Goal: Task Accomplishment & Management: Use online tool/utility

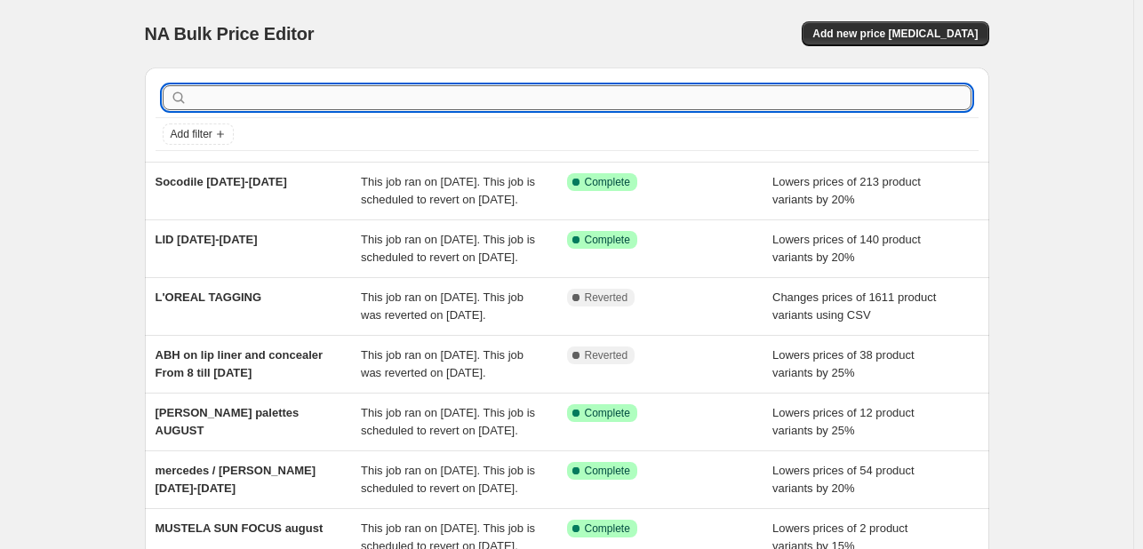
click at [512, 100] on input "text" at bounding box center [581, 97] width 780 height 25
type input "VICHY"
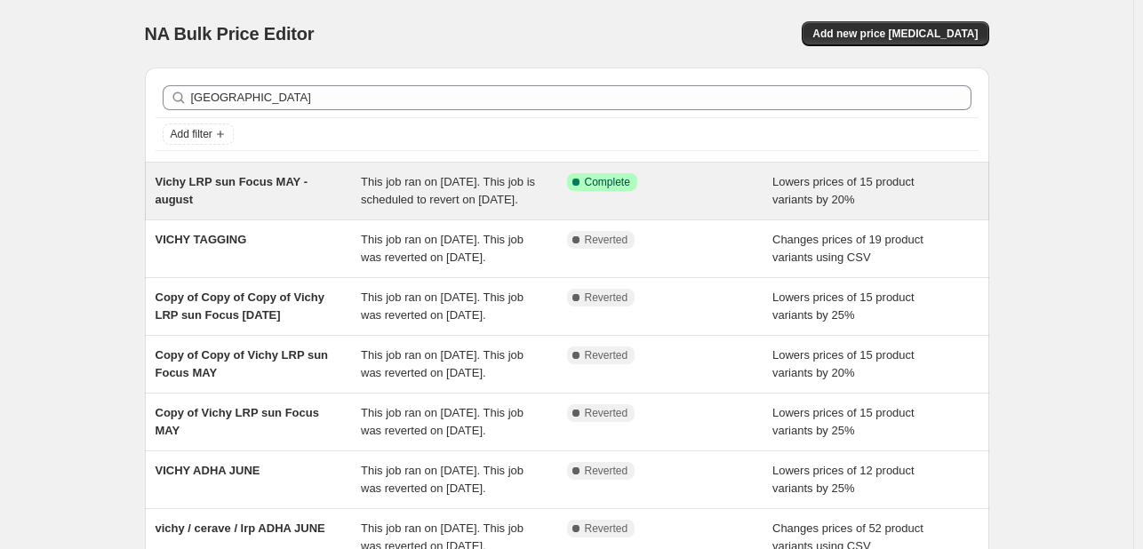
click at [380, 206] on span "This job ran on [DATE]. This job is scheduled to revert on [DATE]." at bounding box center [448, 190] width 174 height 31
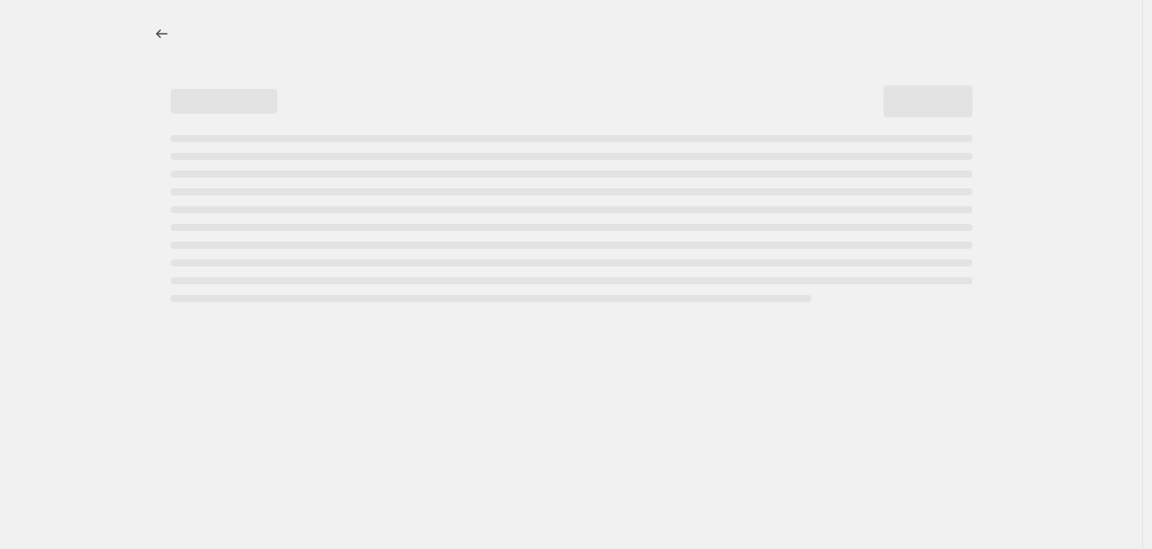
select select "percentage"
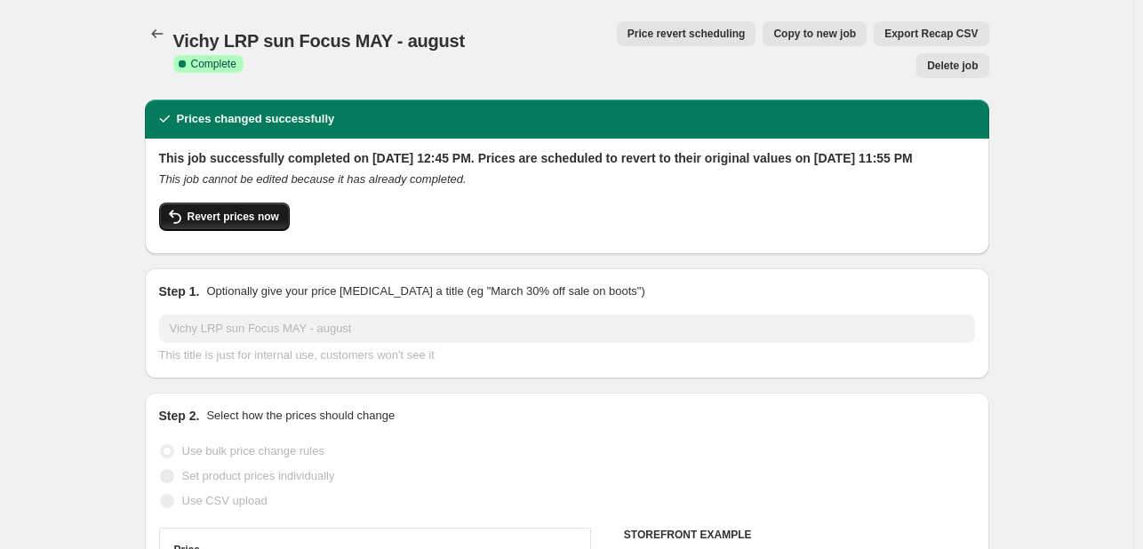
click at [245, 210] on span "Revert prices now" at bounding box center [234, 217] width 92 height 14
checkbox input "false"
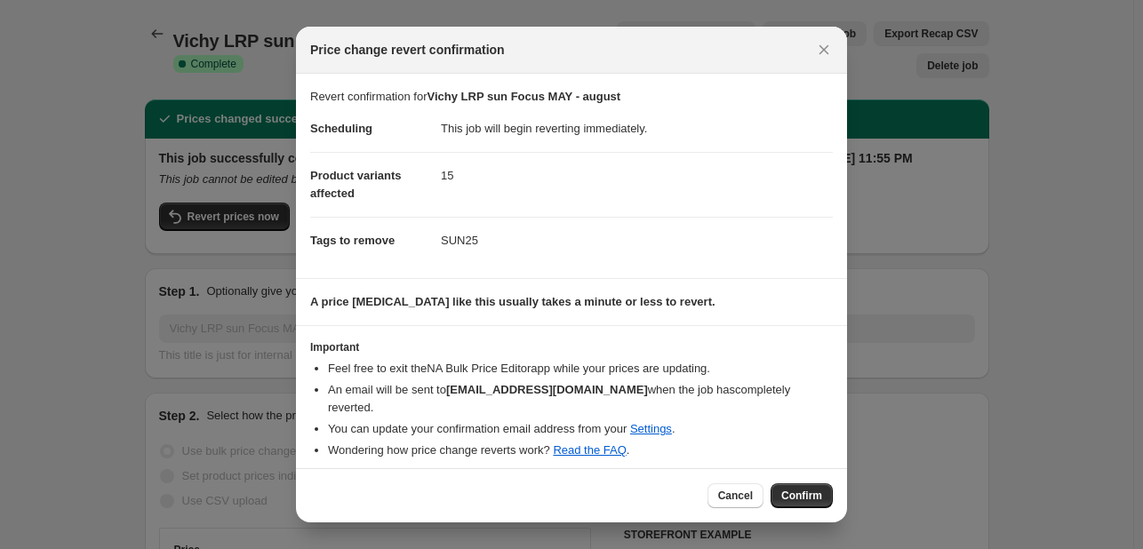
click at [796, 495] on span "Confirm" at bounding box center [801, 496] width 41 height 14
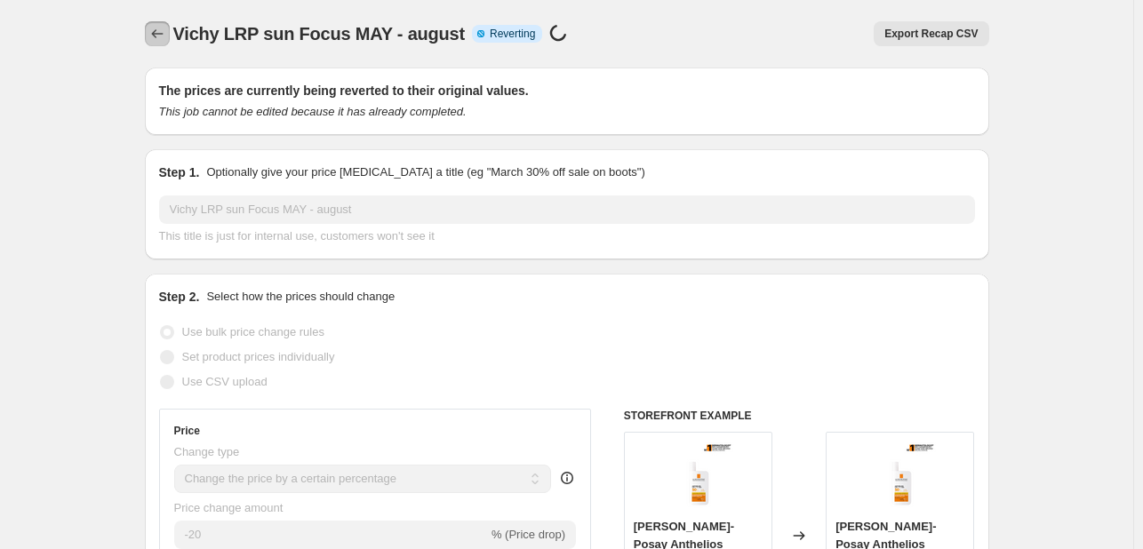
click at [157, 33] on icon "Price change jobs" at bounding box center [157, 33] width 12 height 9
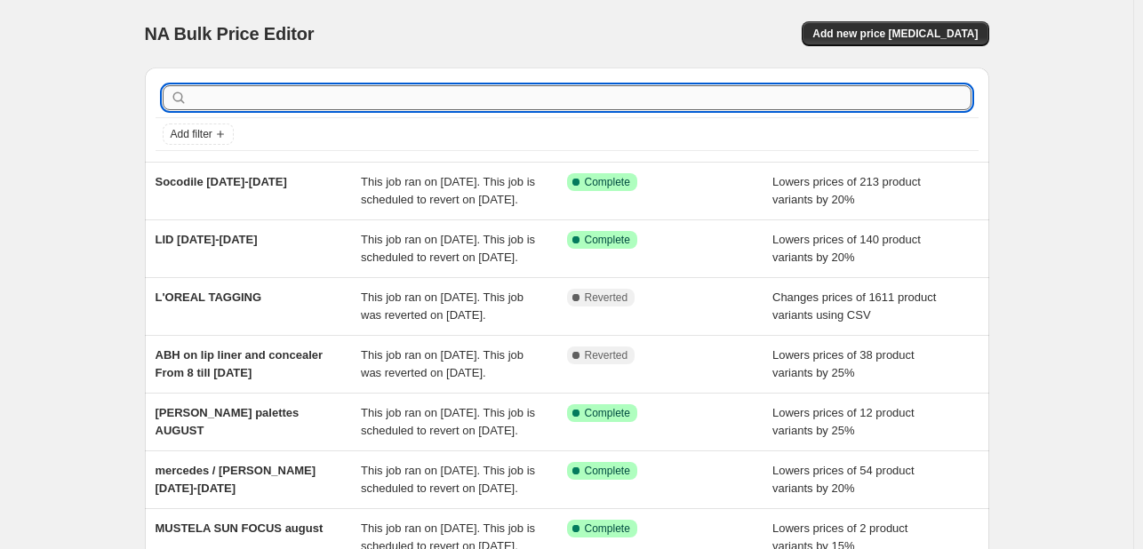
click at [746, 95] on input "text" at bounding box center [581, 97] width 780 height 25
type input "VICHY"
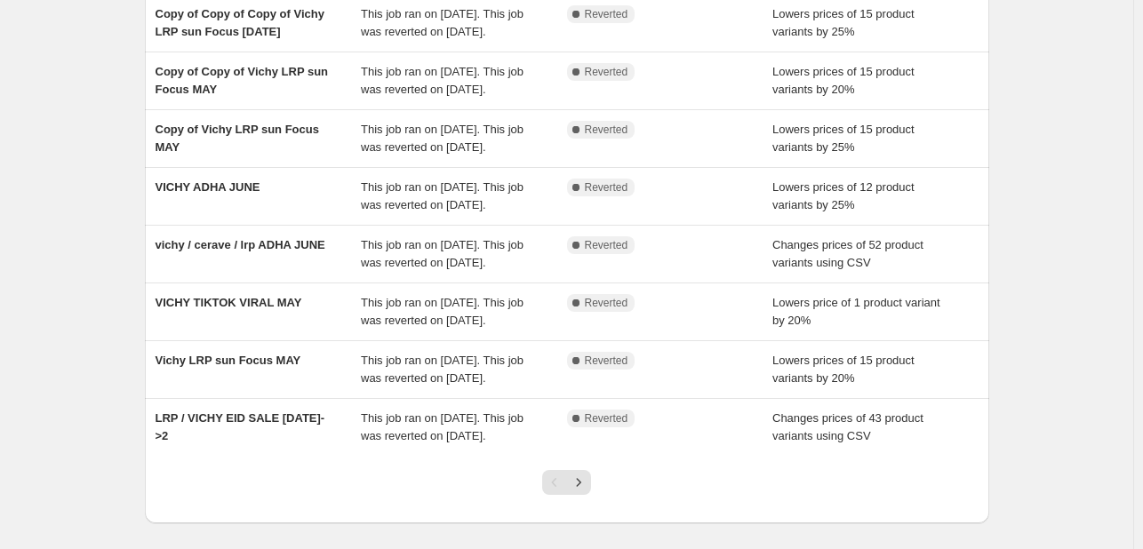
scroll to position [399, 0]
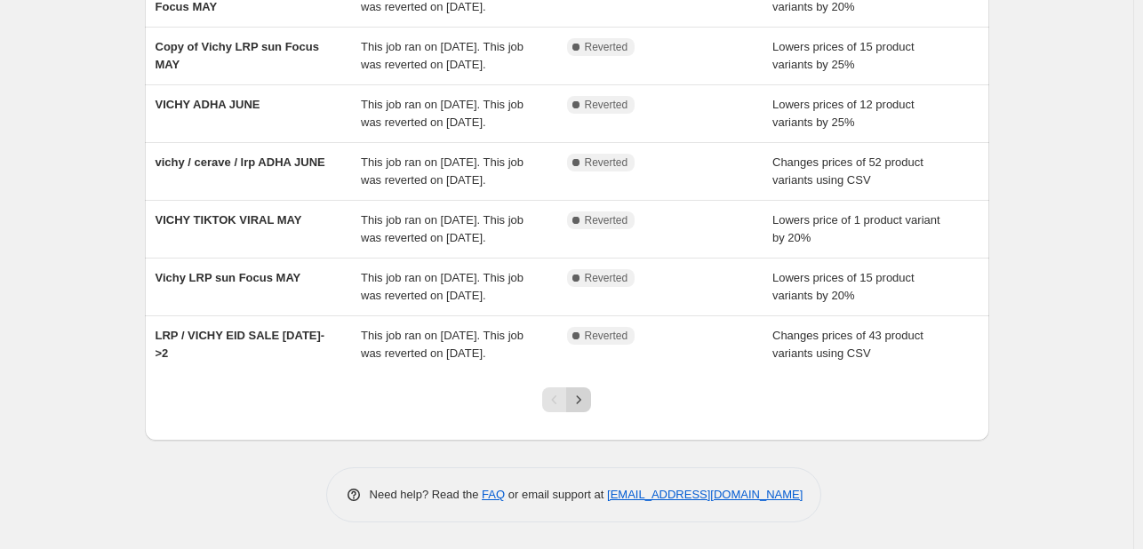
click at [591, 394] on button "Next" at bounding box center [578, 400] width 25 height 25
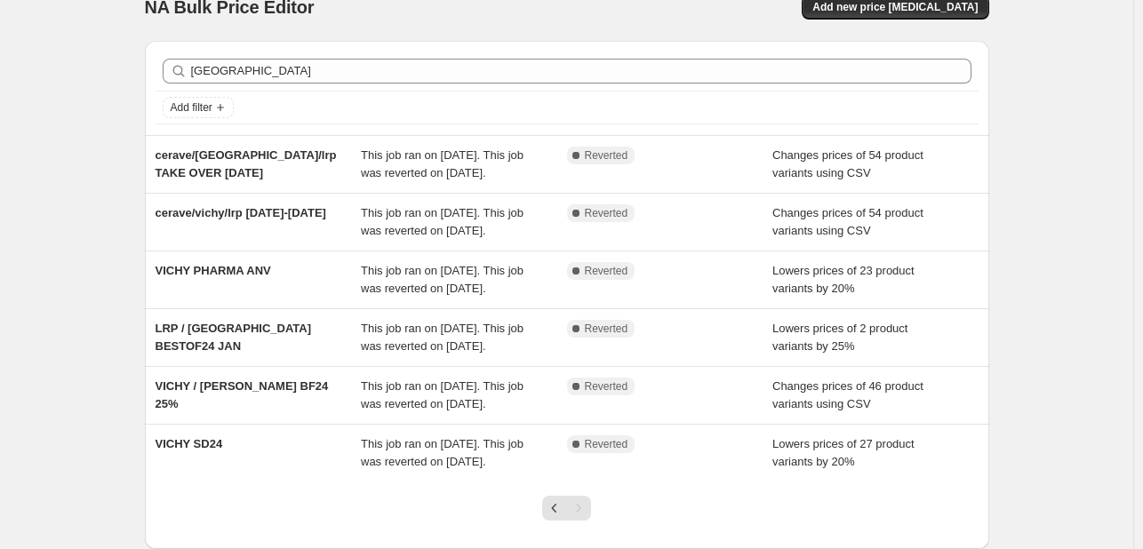
scroll to position [0, 0]
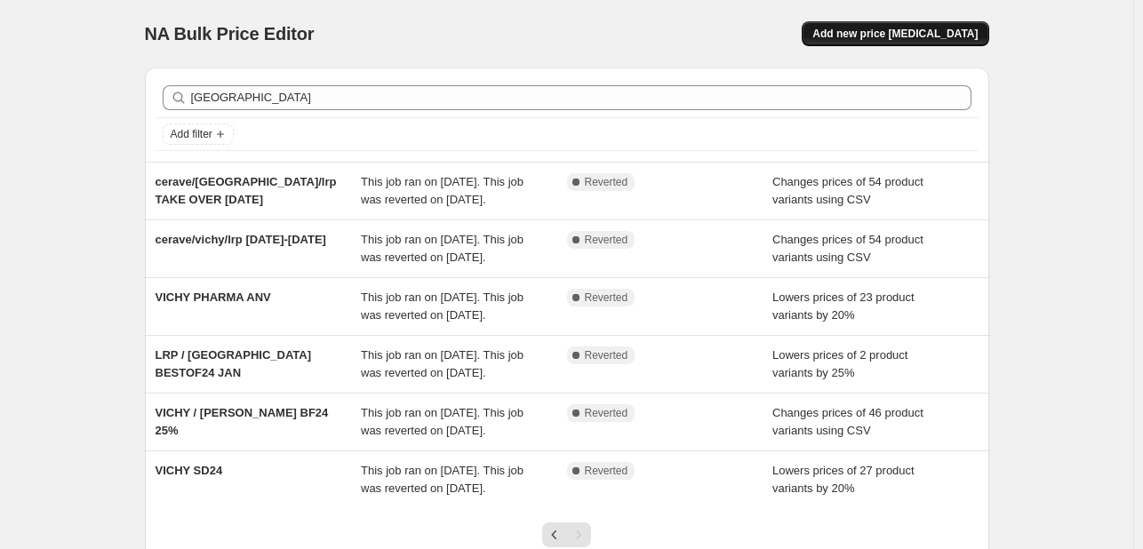
click at [892, 29] on span "Add new price [MEDICAL_DATA]" at bounding box center [894, 34] width 165 height 14
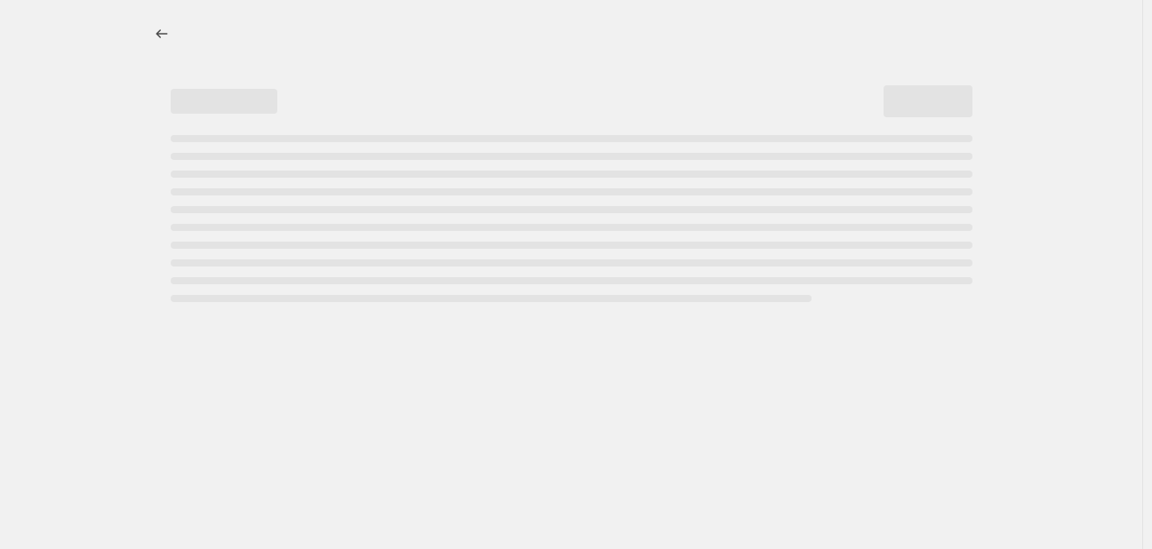
select select "percentage"
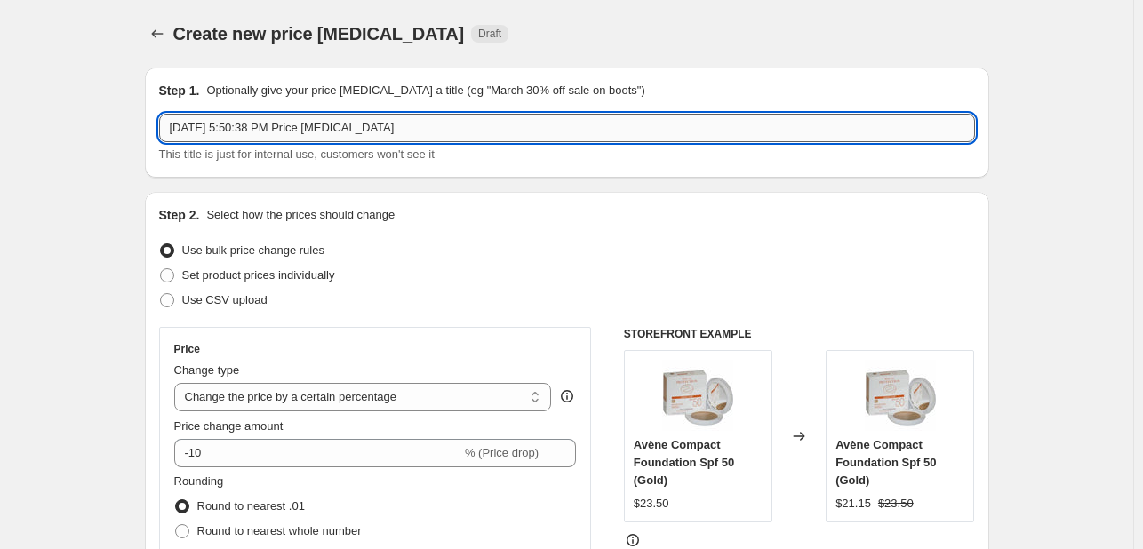
click at [399, 121] on input "Aug 12, 2025, 5:50:38 PM Price change job" at bounding box center [567, 128] width 816 height 28
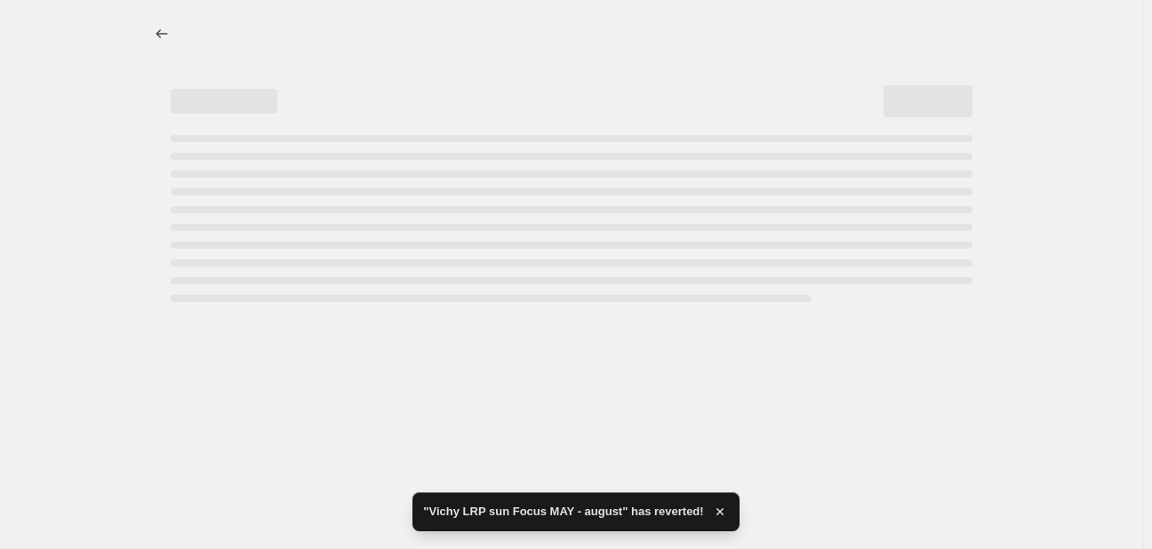
select select "percentage"
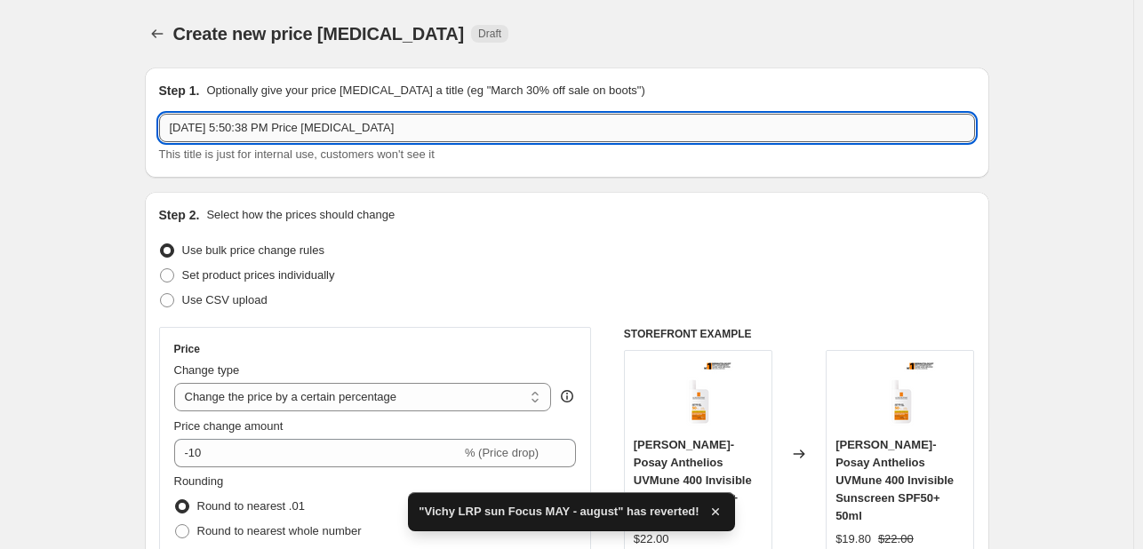
click at [444, 129] on input "Aug 12, 2025, 5:50:38 PM Price change job" at bounding box center [567, 128] width 816 height 28
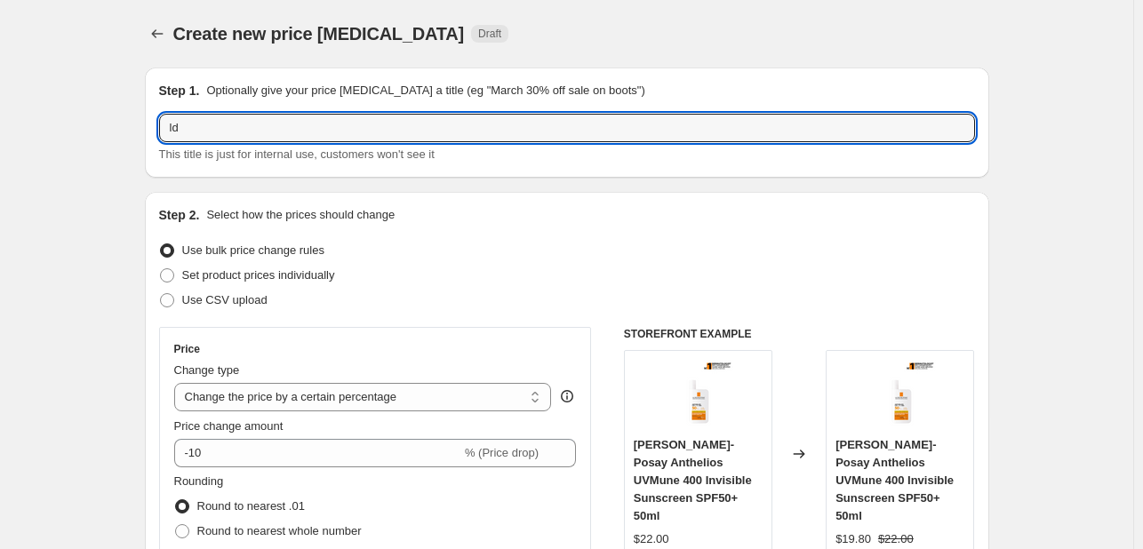
type input "l"
type input "LDB AUGUST 12-20"
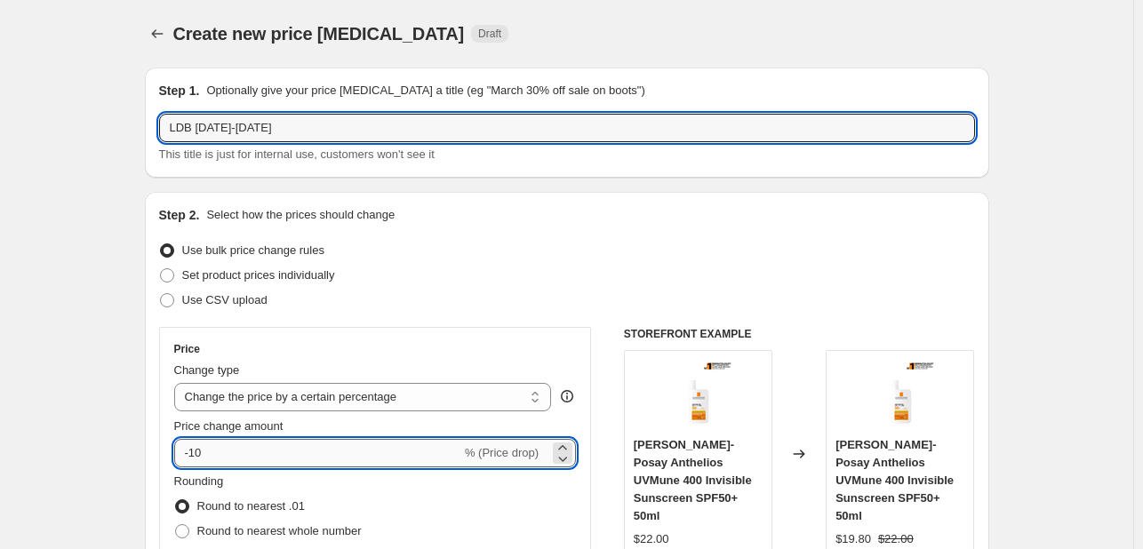
click at [233, 444] on input "-10" at bounding box center [317, 453] width 287 height 28
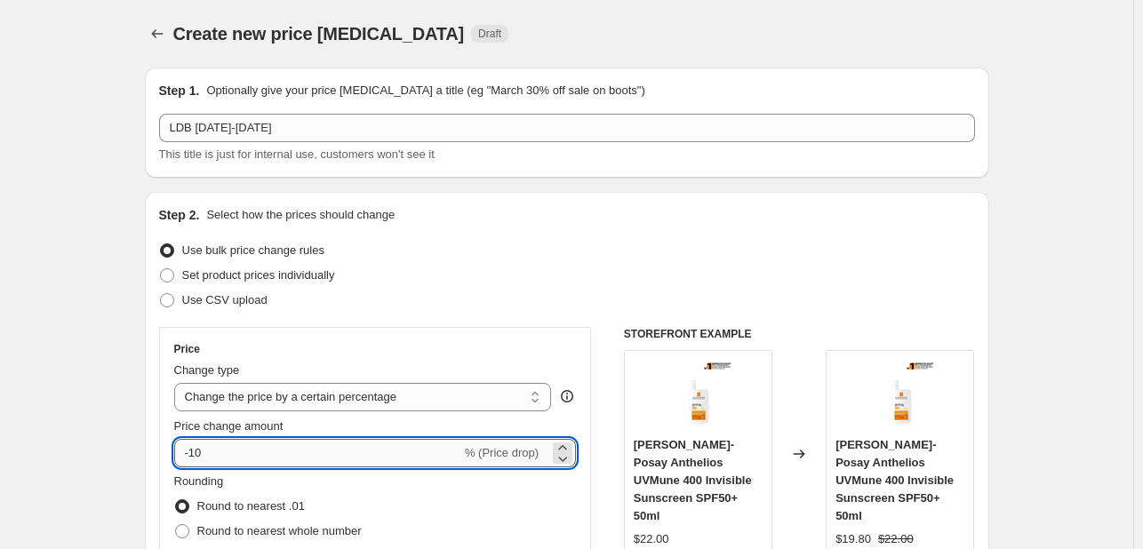
type input "-1"
type input "-25"
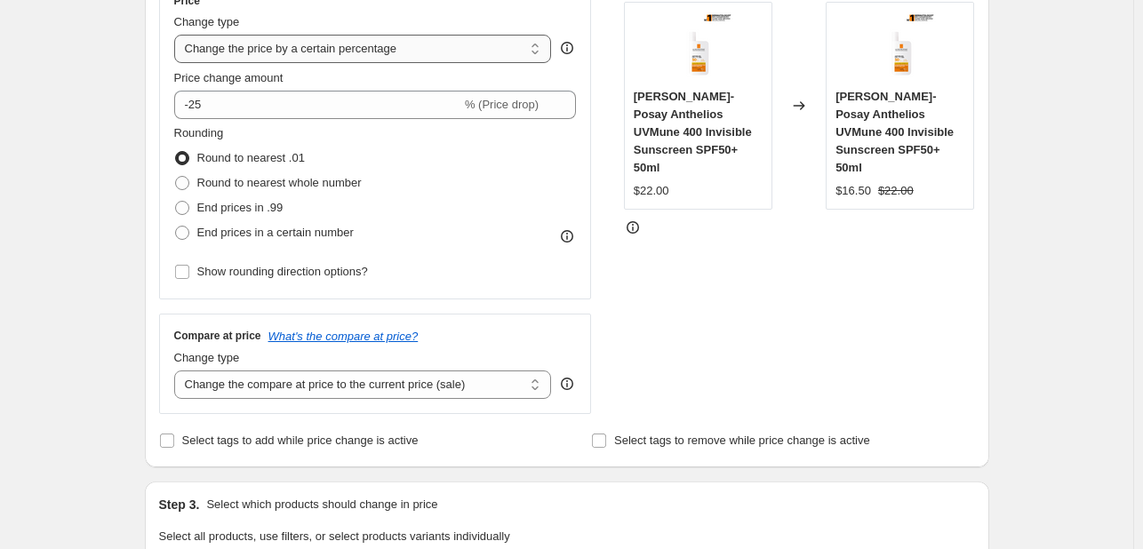
scroll to position [444, 0]
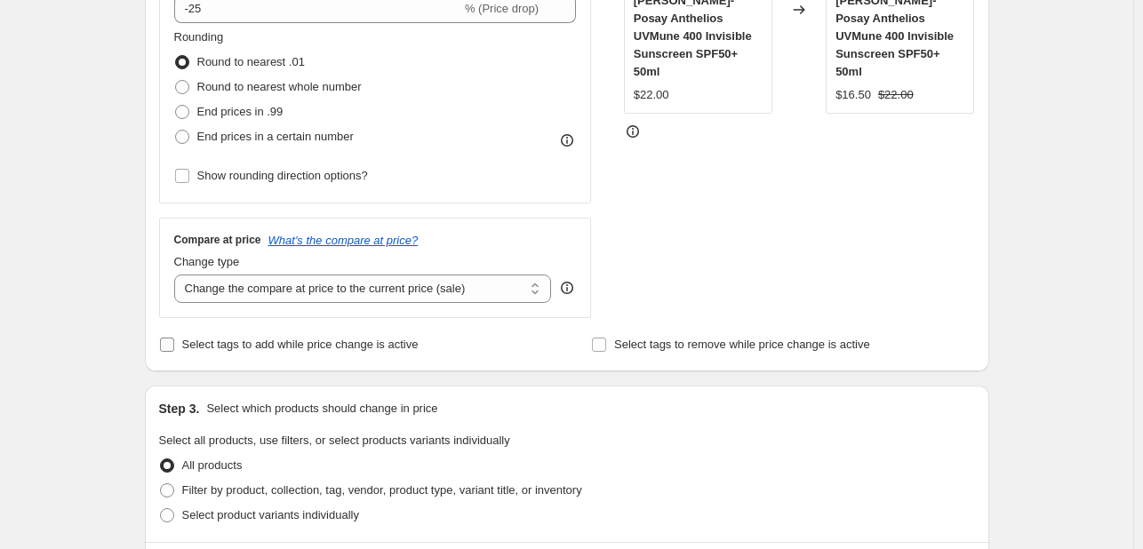
click at [260, 338] on span "Select tags to add while price change is active" at bounding box center [300, 344] width 236 height 13
click at [174, 338] on input "Select tags to add while price change is active" at bounding box center [167, 345] width 14 height 14
checkbox input "true"
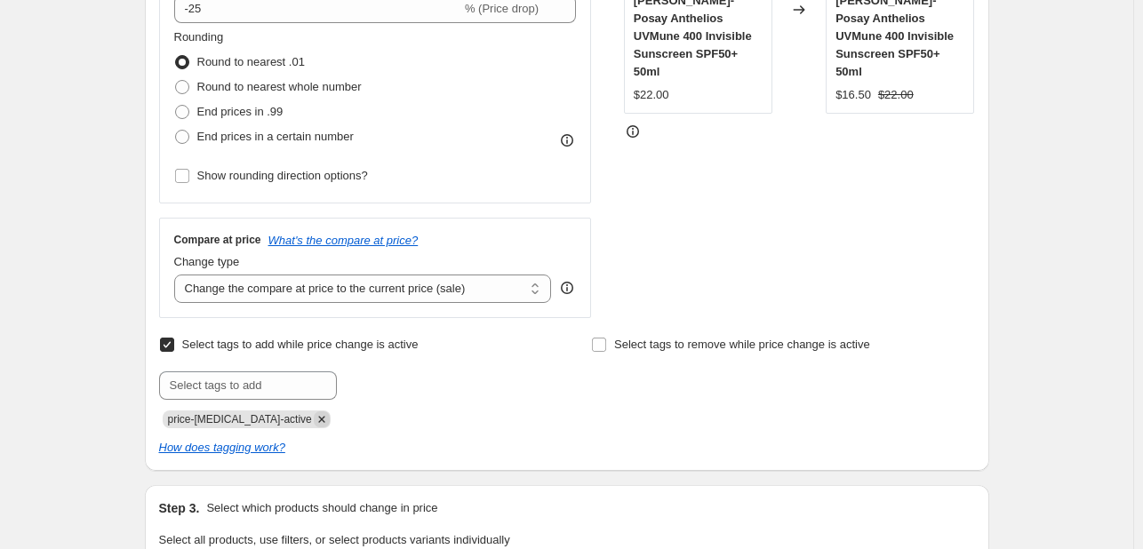
click at [318, 420] on icon "Remove price-change-job-active" at bounding box center [321, 419] width 6 height 6
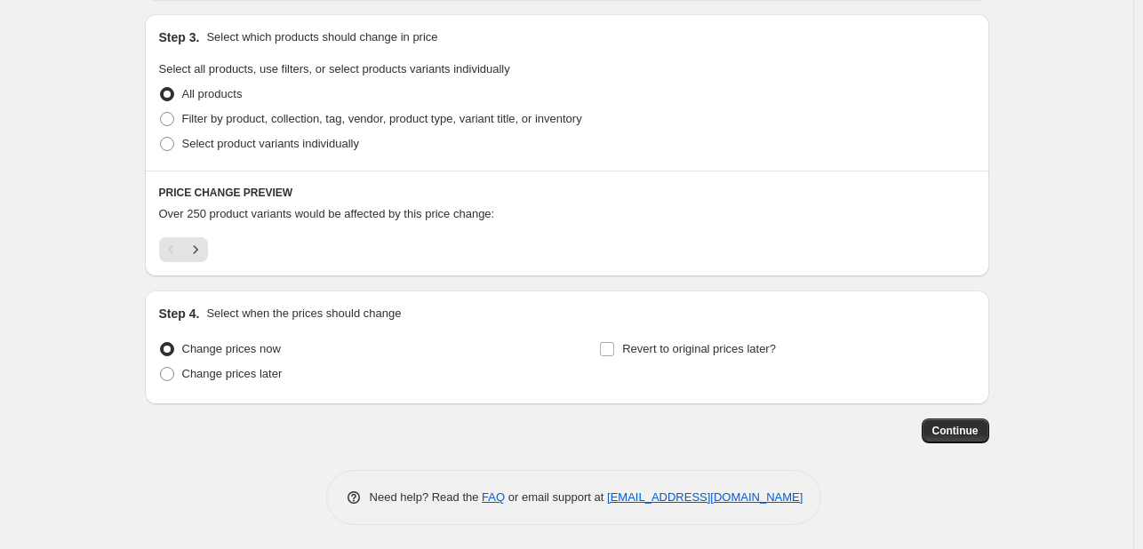
scroll to position [889, 0]
drag, startPoint x: 292, startPoint y: 110, endPoint x: 300, endPoint y: 116, distance: 9.6
click at [295, 111] on span "Filter by product, collection, tag, vendor, product type, variant title, or inv…" at bounding box center [382, 116] width 400 height 13
click at [330, 122] on span "Filter by product, collection, tag, vendor, product type, variant title, or inv…" at bounding box center [382, 116] width 400 height 13
click at [161, 111] on input "Filter by product, collection, tag, vendor, product type, variant title, or inv…" at bounding box center [160, 110] width 1 height 1
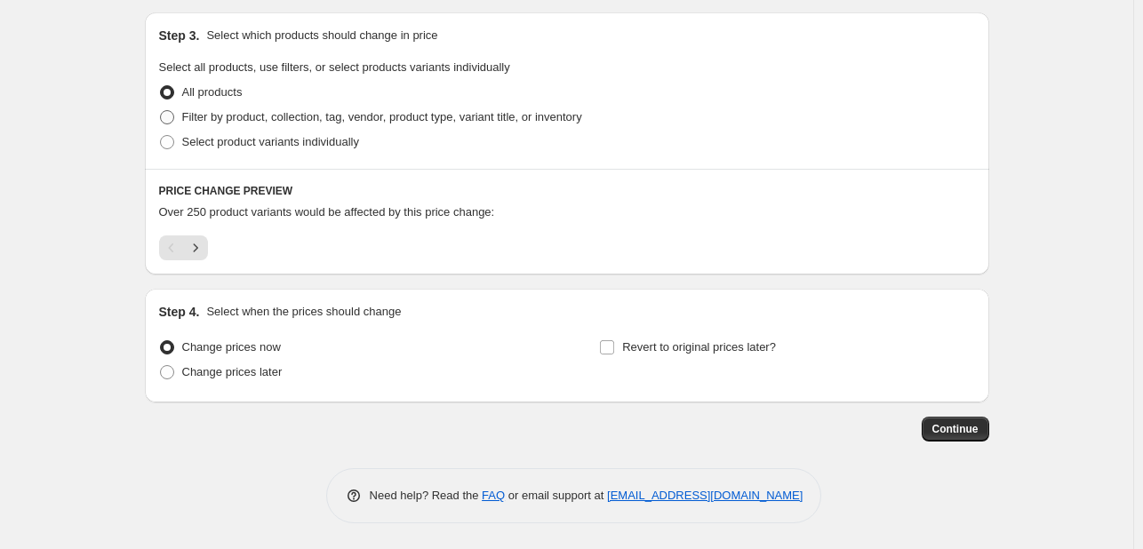
radio input "true"
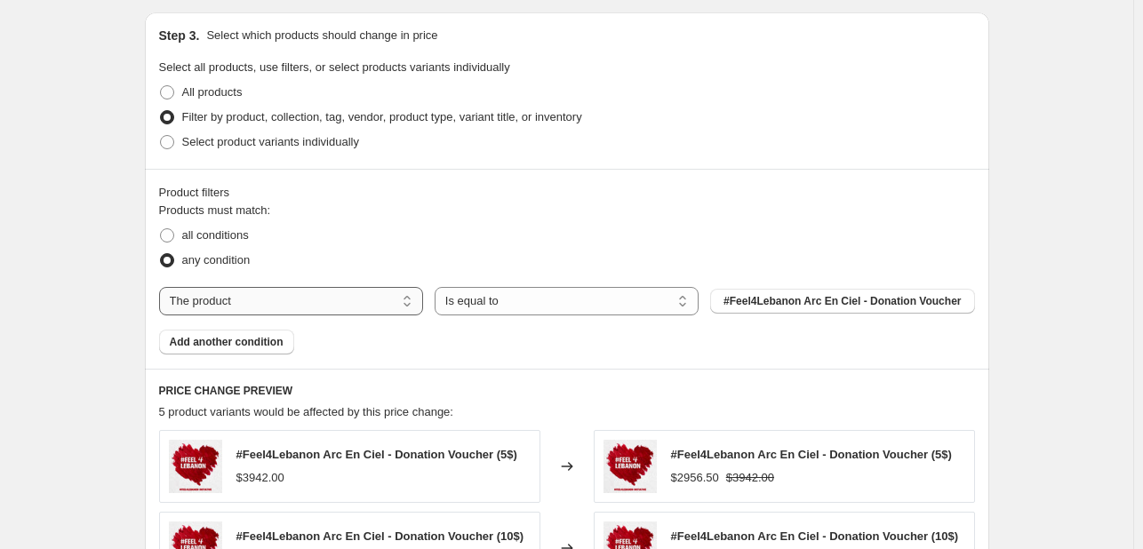
click at [365, 305] on select "The product The product's collection The product's tag The product's vendor The…" at bounding box center [291, 301] width 264 height 28
select select "tag"
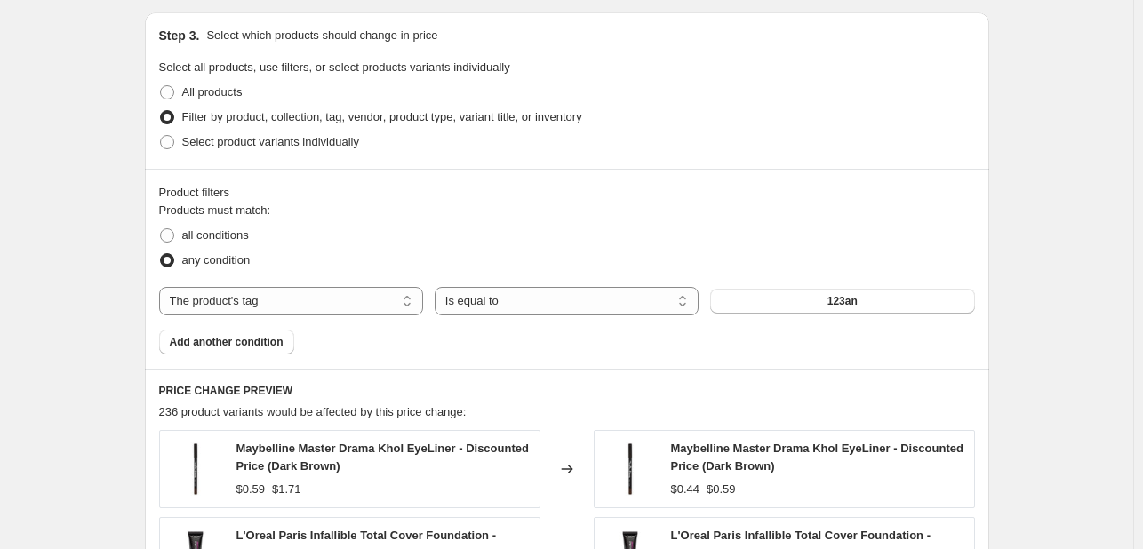
click at [885, 292] on button "123an" at bounding box center [842, 301] width 264 height 25
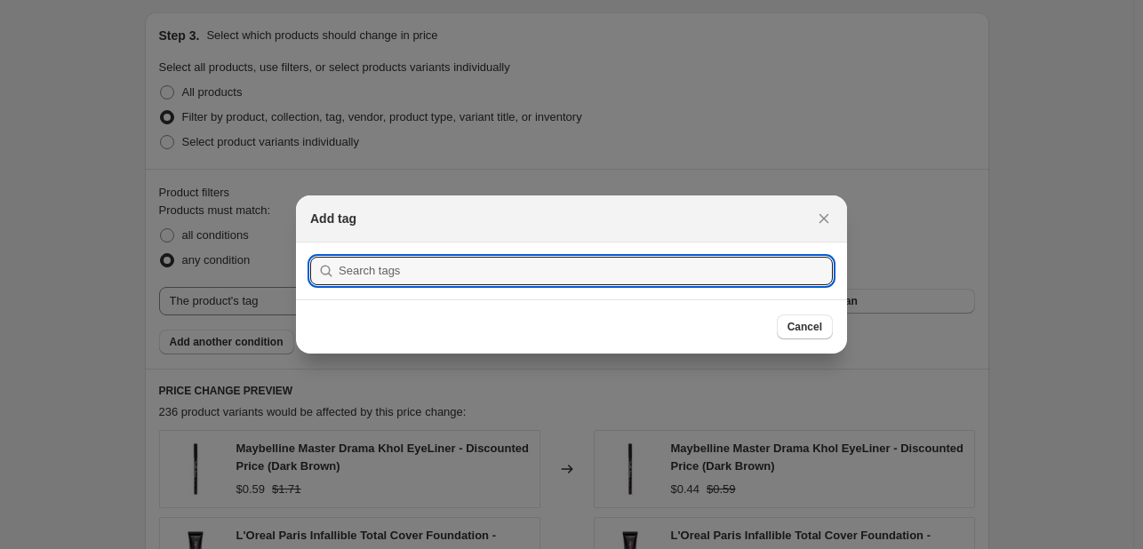
scroll to position [0, 0]
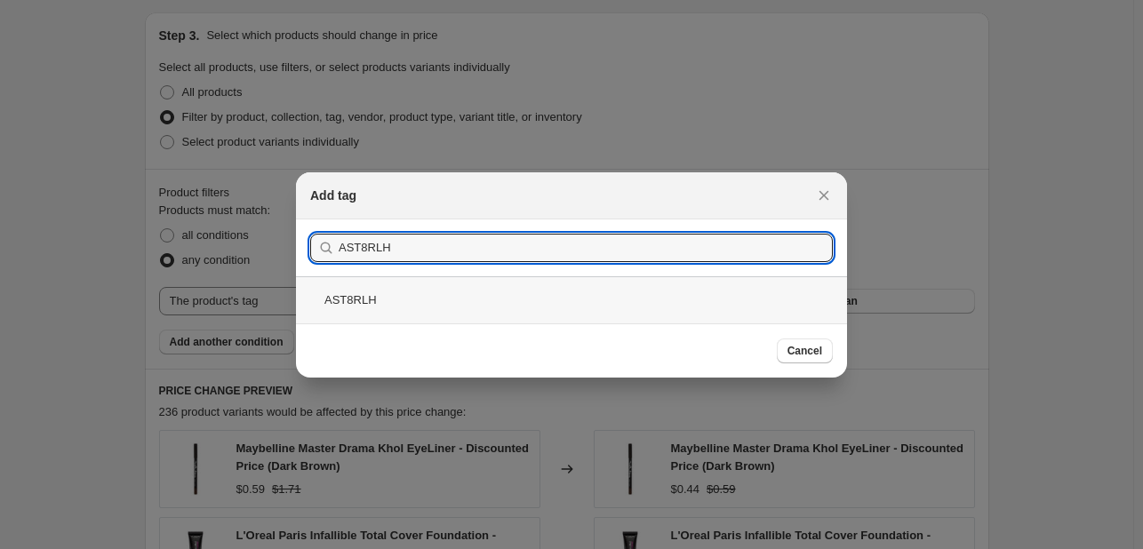
type input "AST8RLH"
click at [455, 321] on div "AST8RLH" at bounding box center [571, 299] width 551 height 47
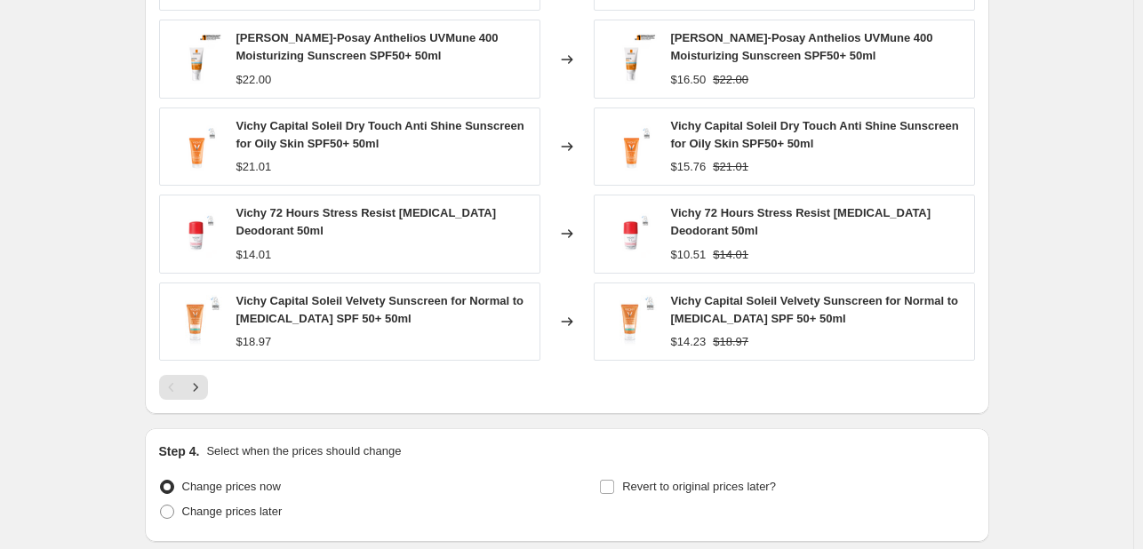
scroll to position [1422, 0]
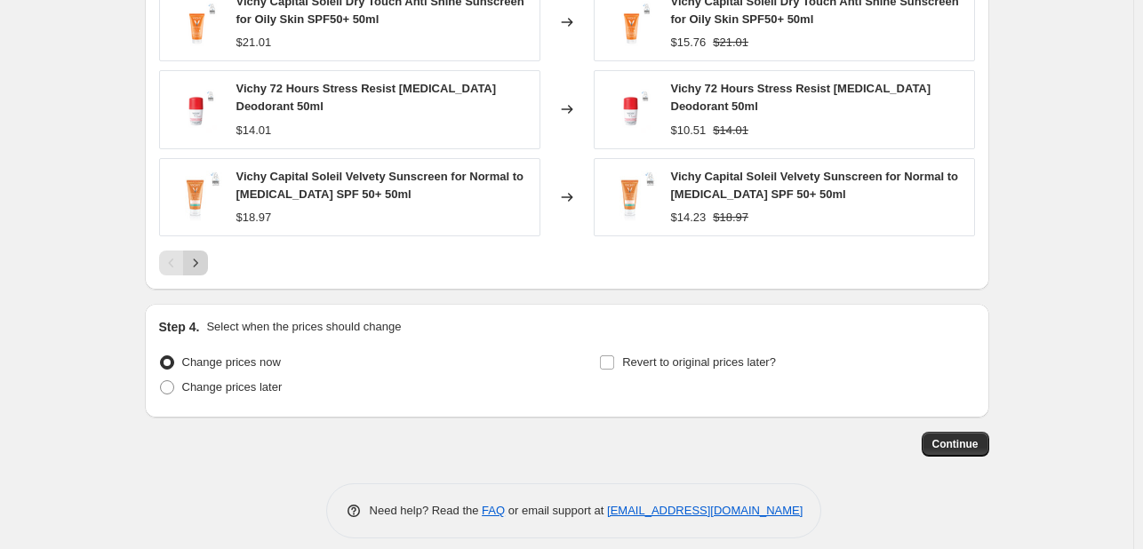
click at [201, 254] on icon "Next" at bounding box center [196, 263] width 18 height 18
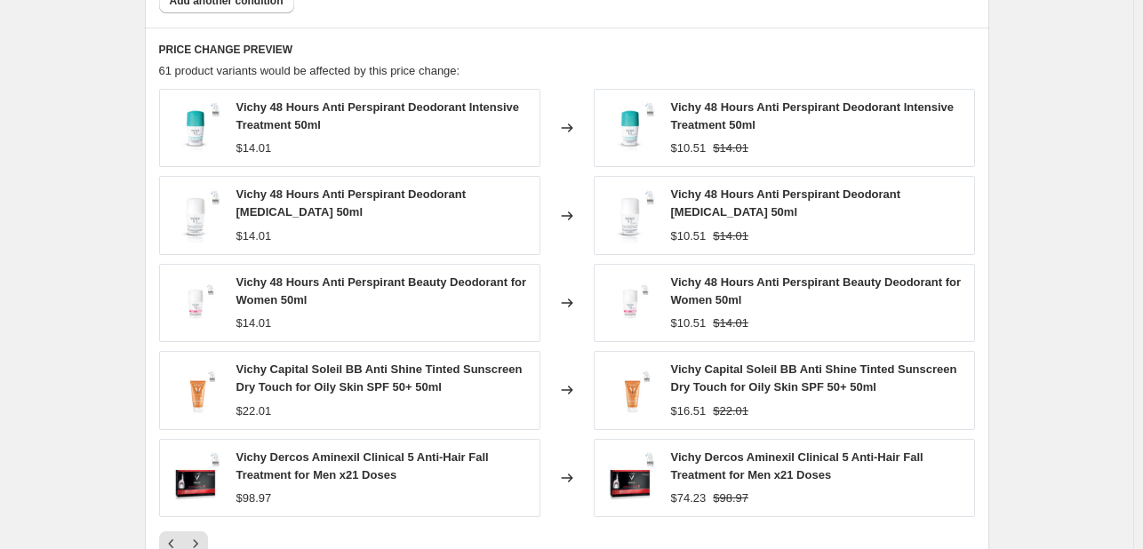
scroll to position [1319, 0]
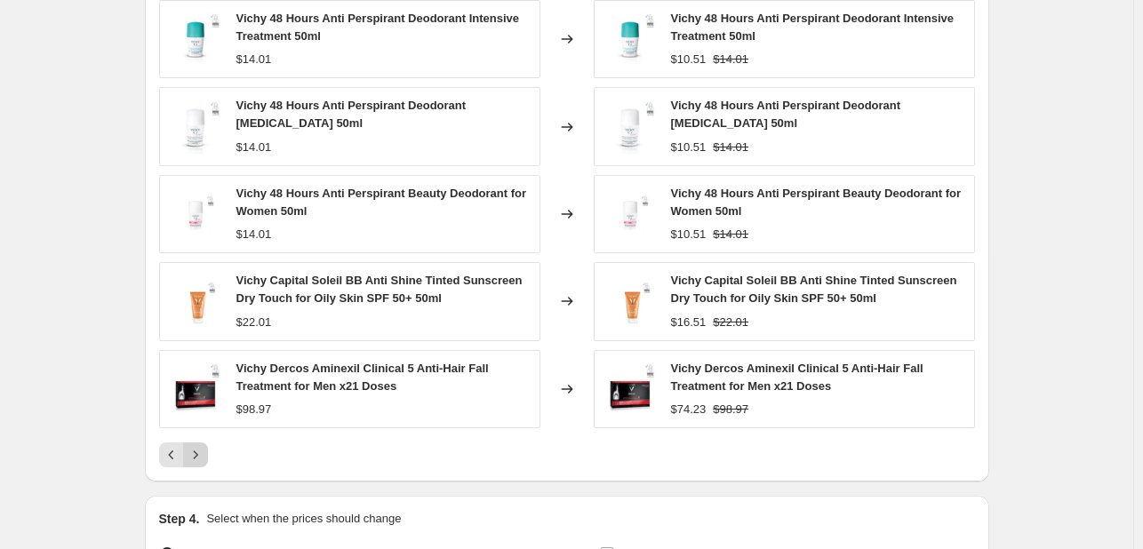
click at [204, 448] on icon "Next" at bounding box center [196, 455] width 18 height 18
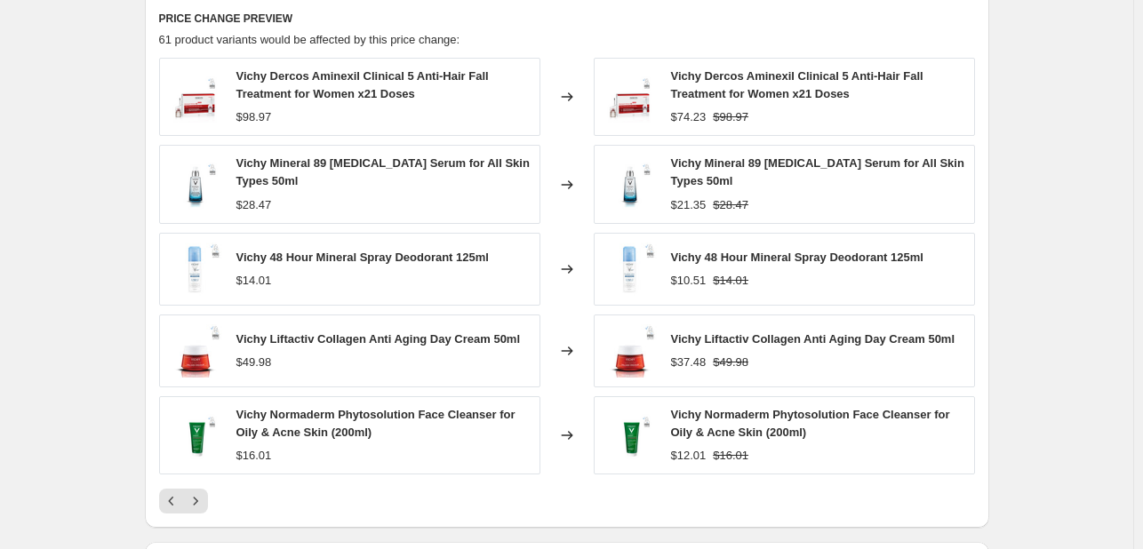
scroll to position [1230, 0]
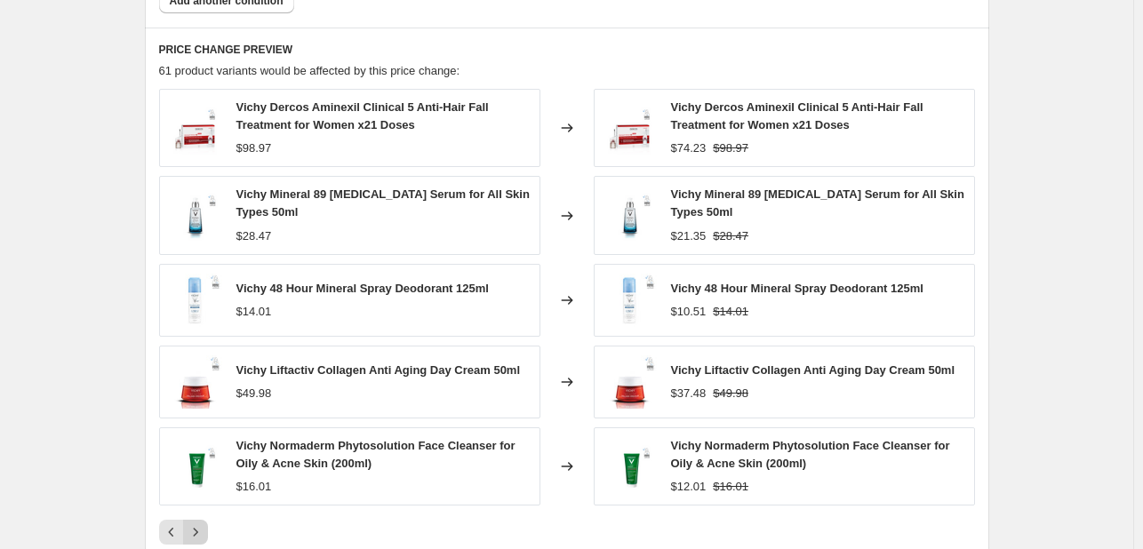
click at [203, 534] on icon "Next" at bounding box center [196, 533] width 18 height 18
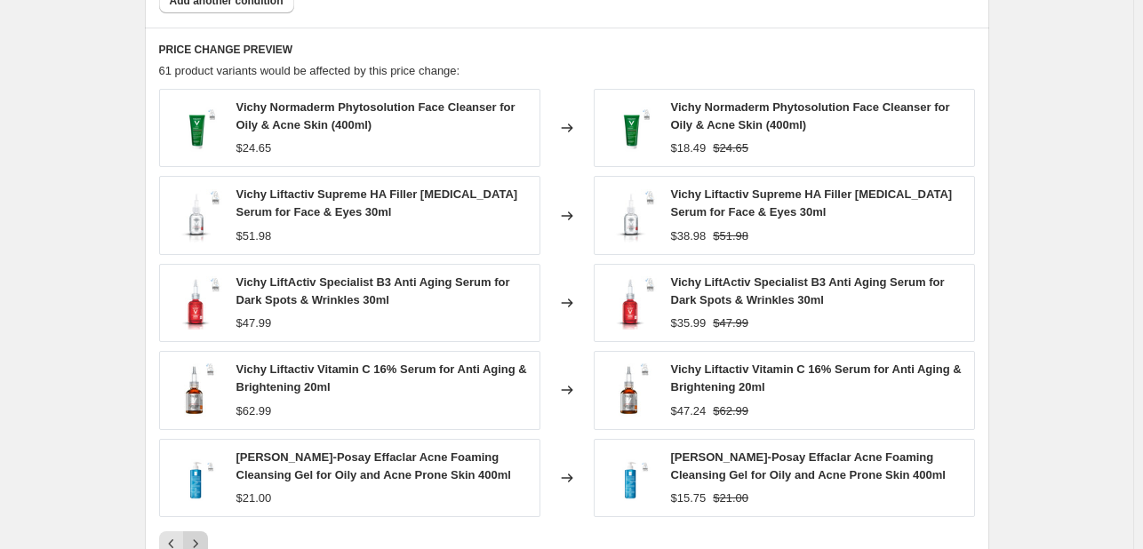
click at [203, 535] on icon "Next" at bounding box center [196, 544] width 18 height 18
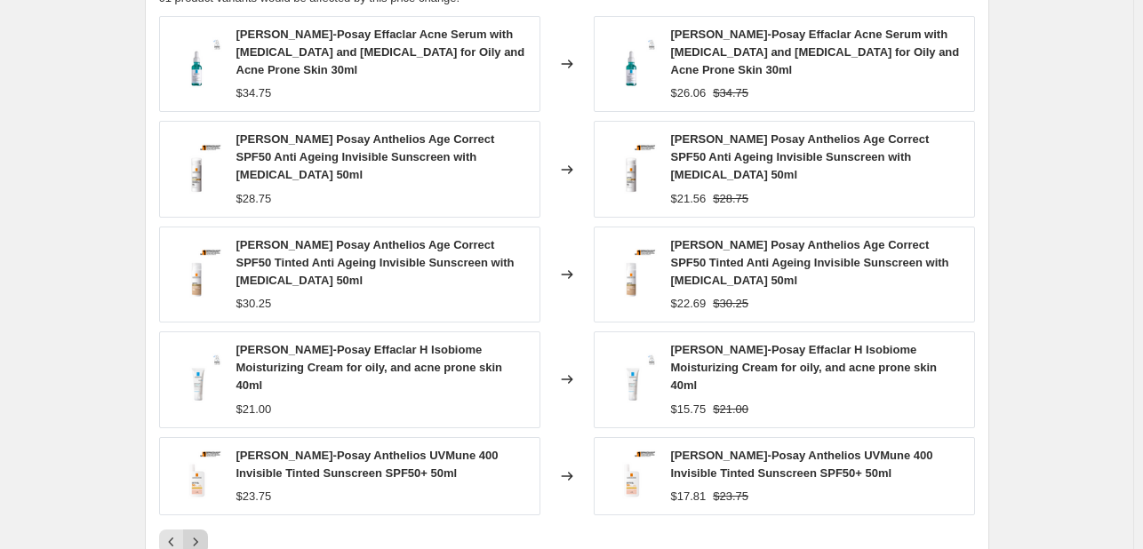
scroll to position [1408, 0]
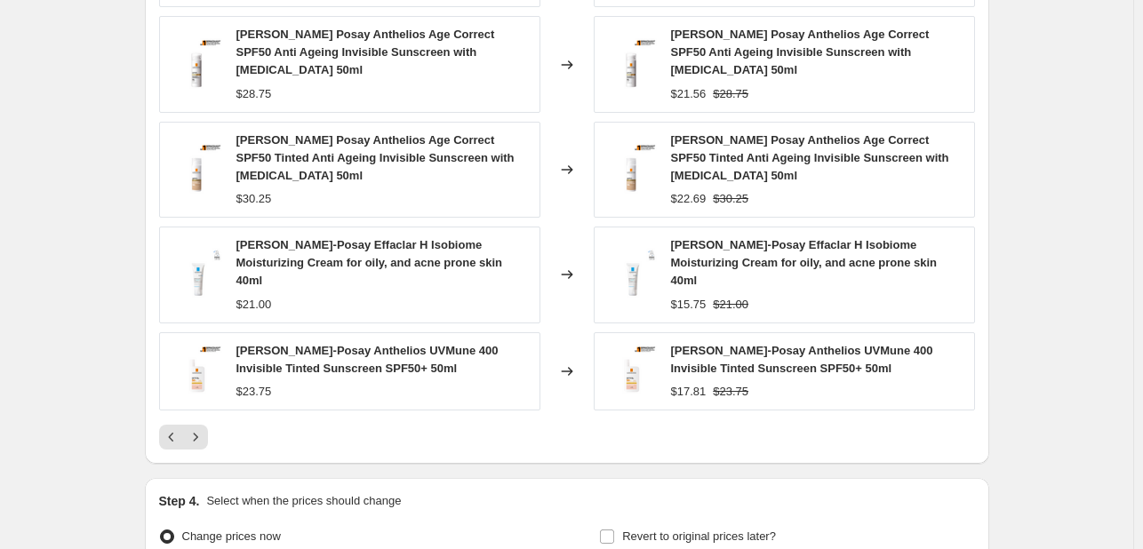
click at [196, 420] on div "PRICE CHANGE PREVIEW 61 product variants would be affected by this price change…" at bounding box center [567, 157] width 844 height 614
click at [199, 428] on icon "Next" at bounding box center [196, 437] width 18 height 18
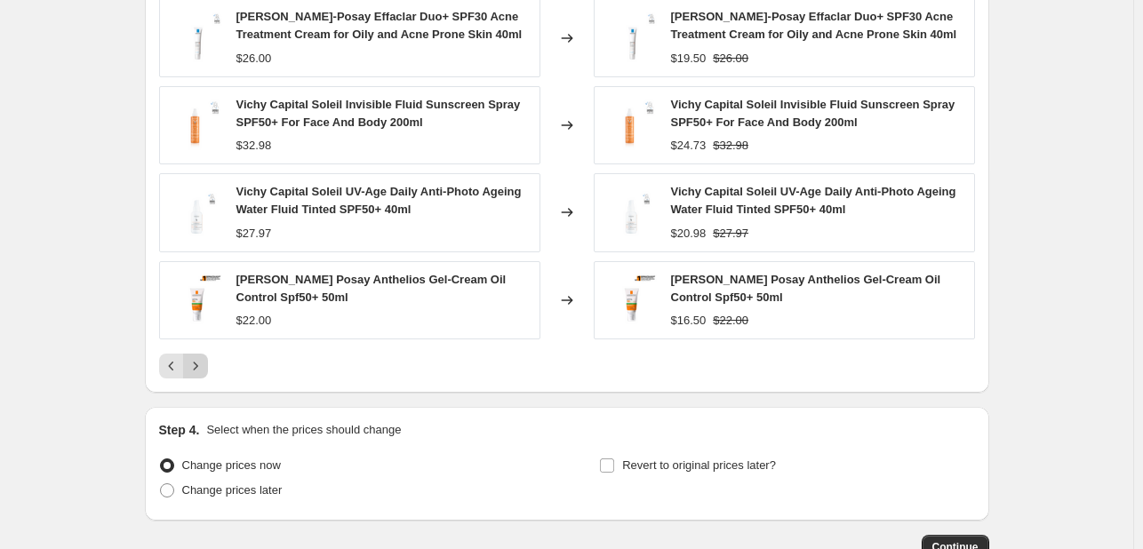
click at [199, 367] on icon "Next" at bounding box center [196, 366] width 18 height 18
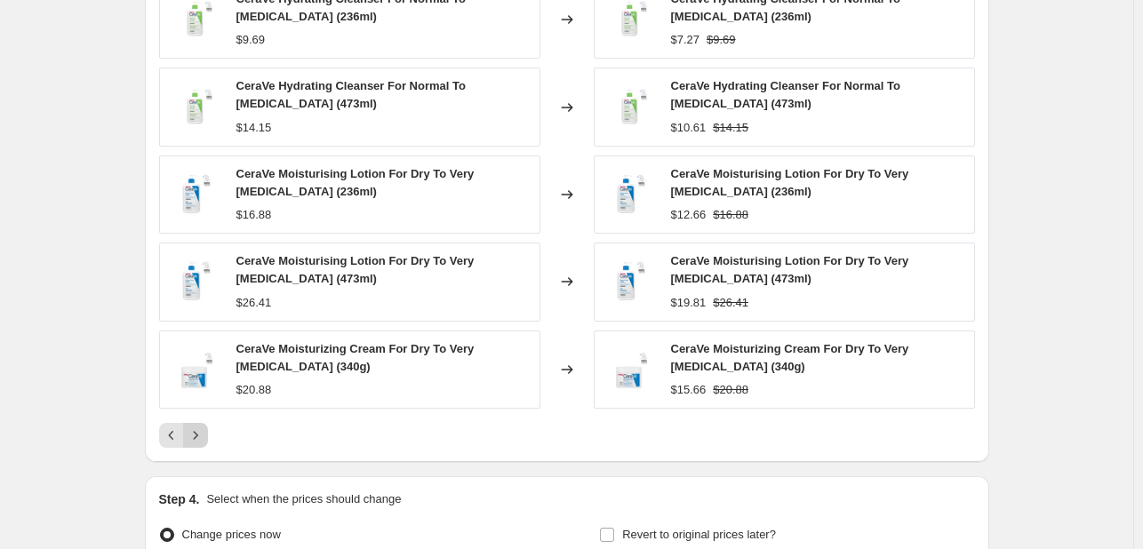
scroll to position [1319, 0]
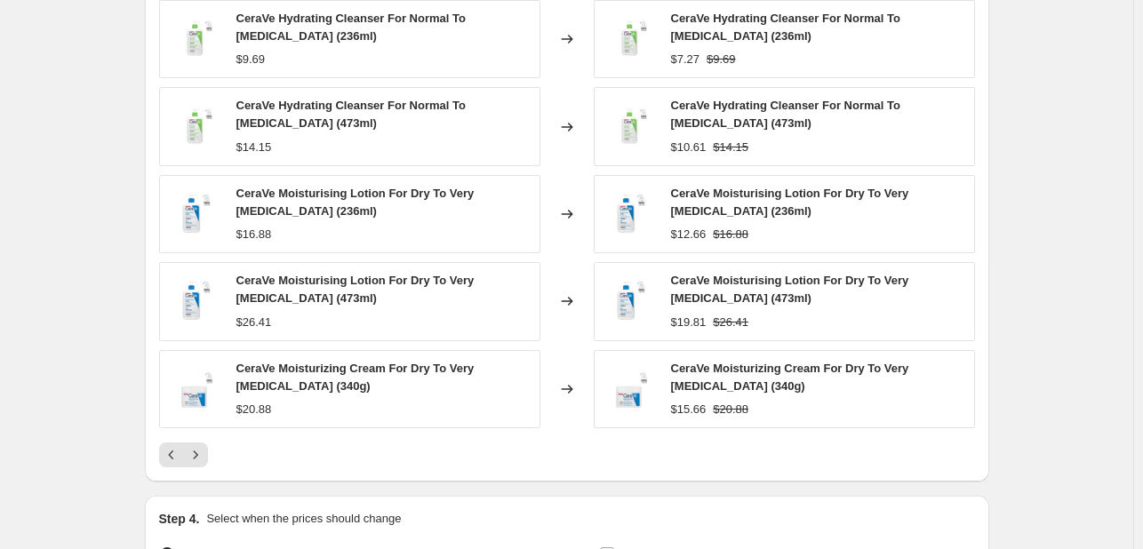
click at [213, 460] on div at bounding box center [567, 455] width 816 height 25
click at [208, 456] on button "Next" at bounding box center [195, 455] width 25 height 25
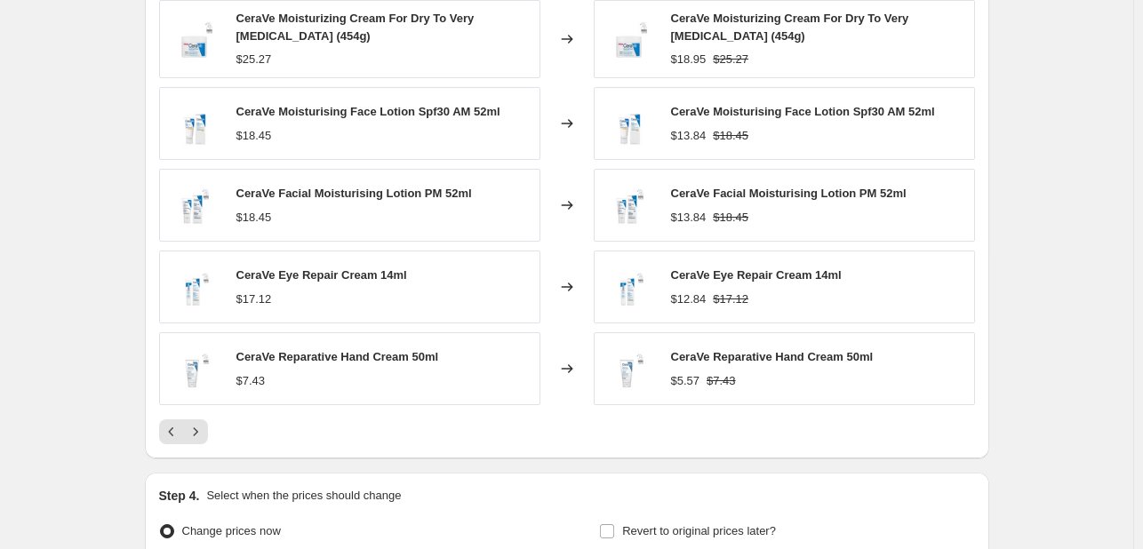
click at [200, 446] on div "PRICE CHANGE PREVIEW 61 product variants would be affected by this price change…" at bounding box center [567, 199] width 844 height 521
click at [199, 434] on icon "Next" at bounding box center [196, 432] width 18 height 18
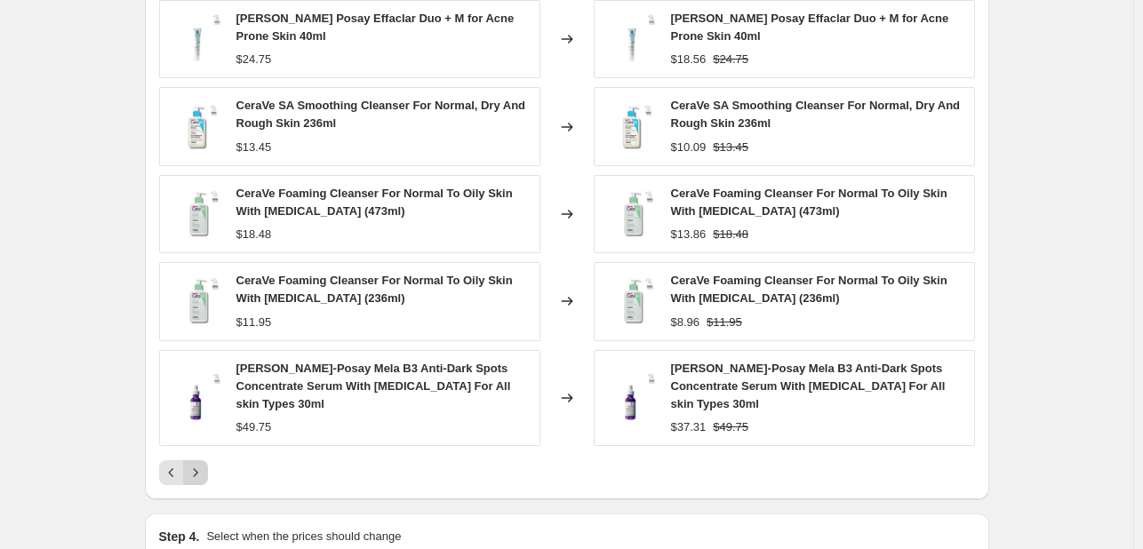
click at [206, 463] on button "Next" at bounding box center [195, 472] width 25 height 25
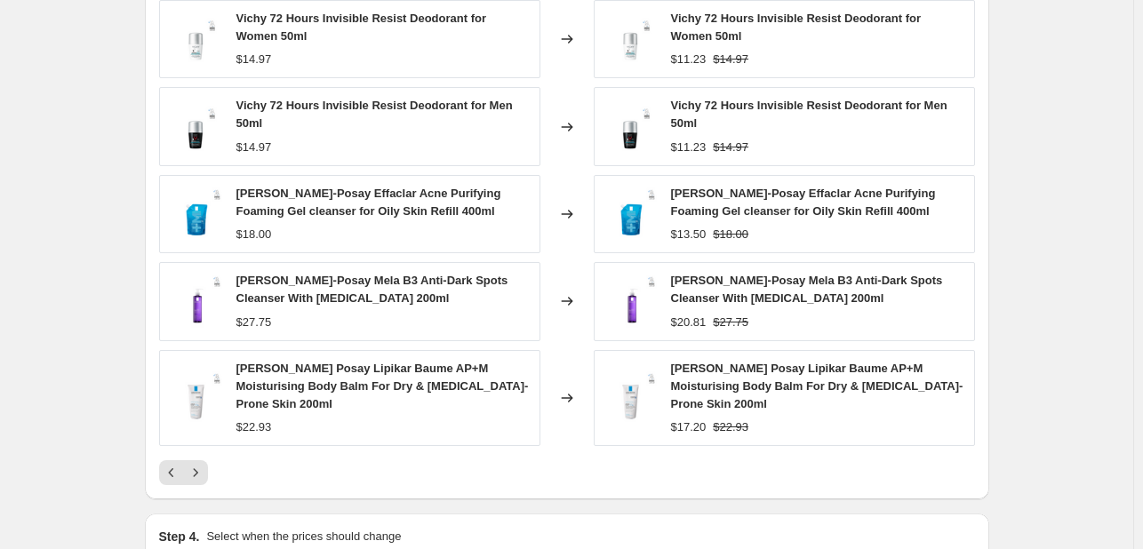
click at [212, 460] on div at bounding box center [567, 472] width 816 height 25
click at [189, 460] on button "Next" at bounding box center [195, 472] width 25 height 25
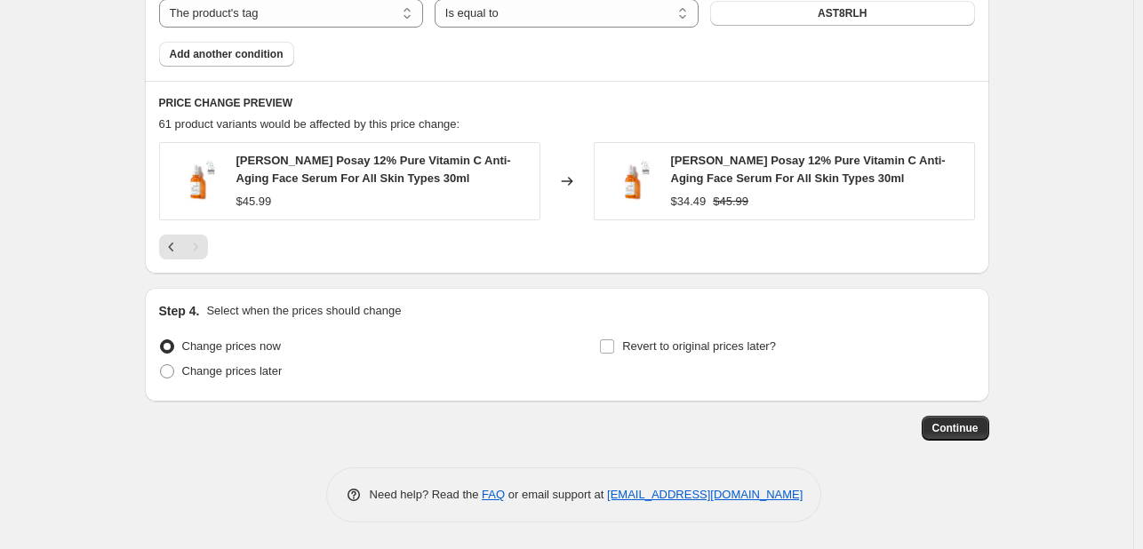
scroll to position [1177, 0]
click at [648, 346] on span "Revert to original prices later?" at bounding box center [699, 346] width 154 height 13
click at [614, 346] on input "Revert to original prices later?" at bounding box center [607, 347] width 14 height 14
checkbox input "true"
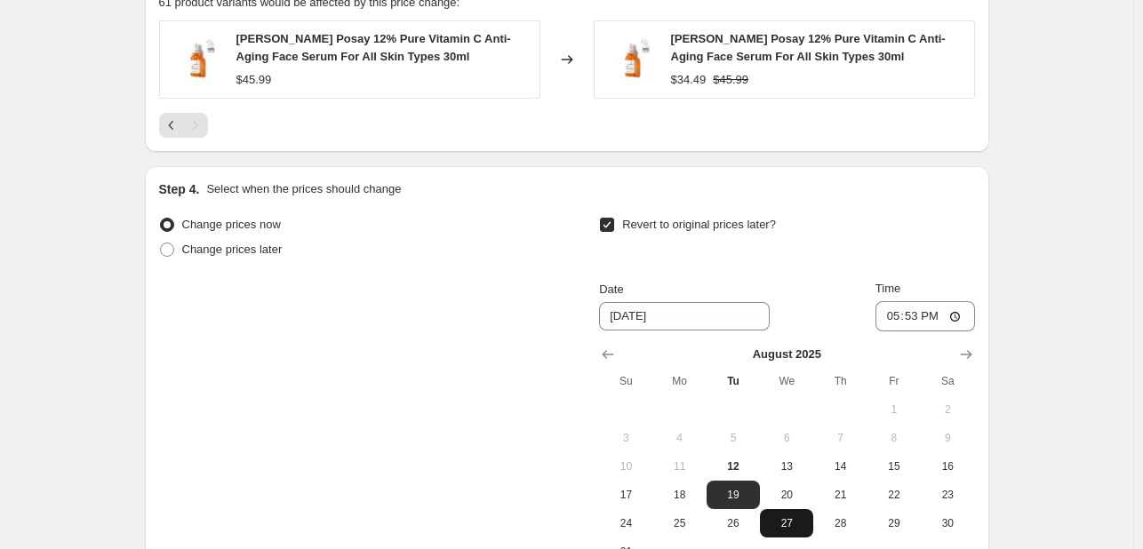
scroll to position [1444, 0]
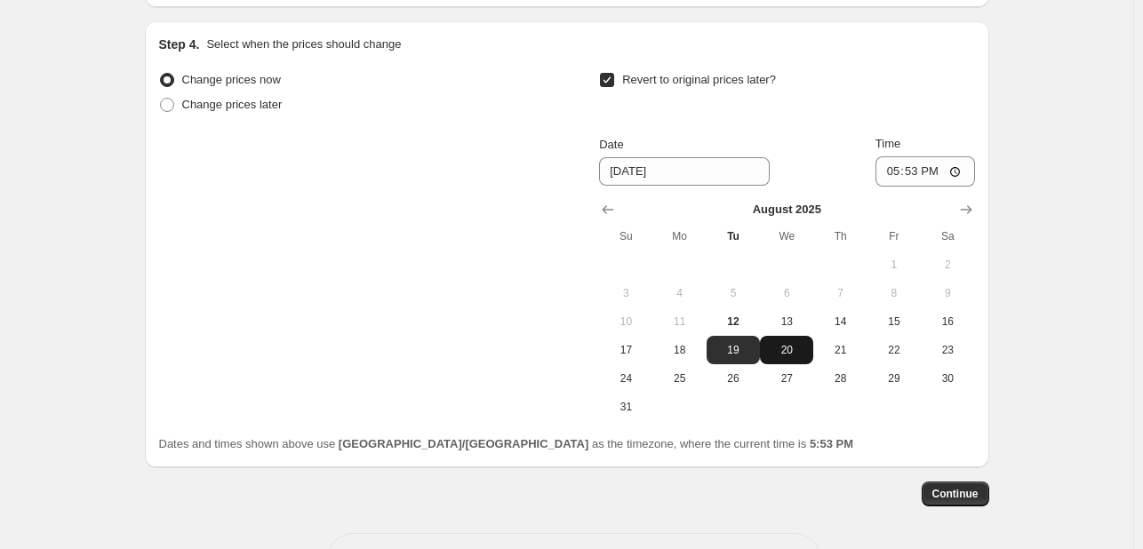
click at [785, 356] on button "20" at bounding box center [786, 350] width 53 height 28
type input "[DATE]"
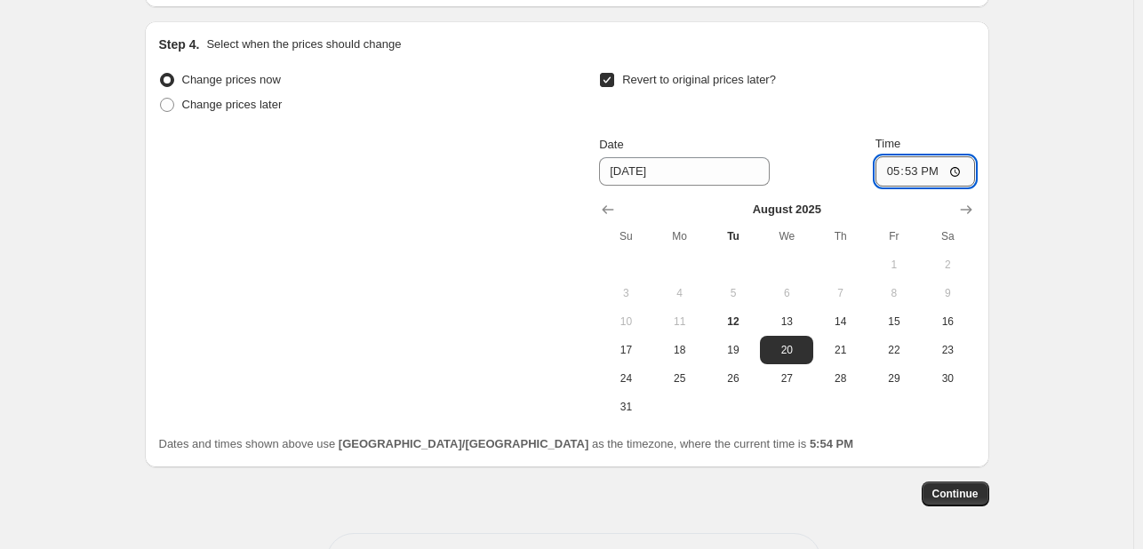
click at [888, 177] on input "17:53" at bounding box center [926, 171] width 100 height 30
type input "23:53"
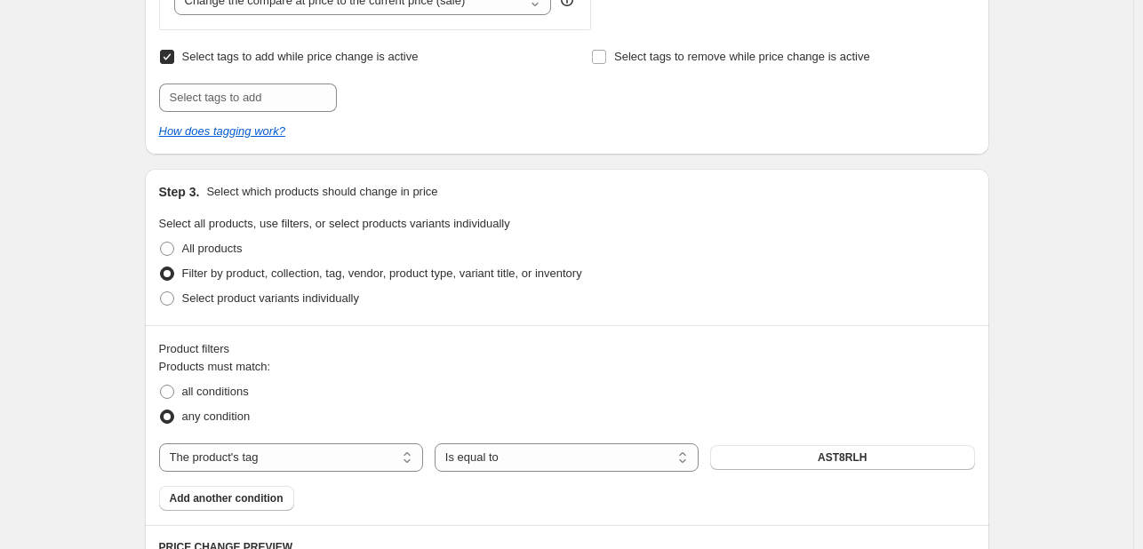
scroll to position [555, 0]
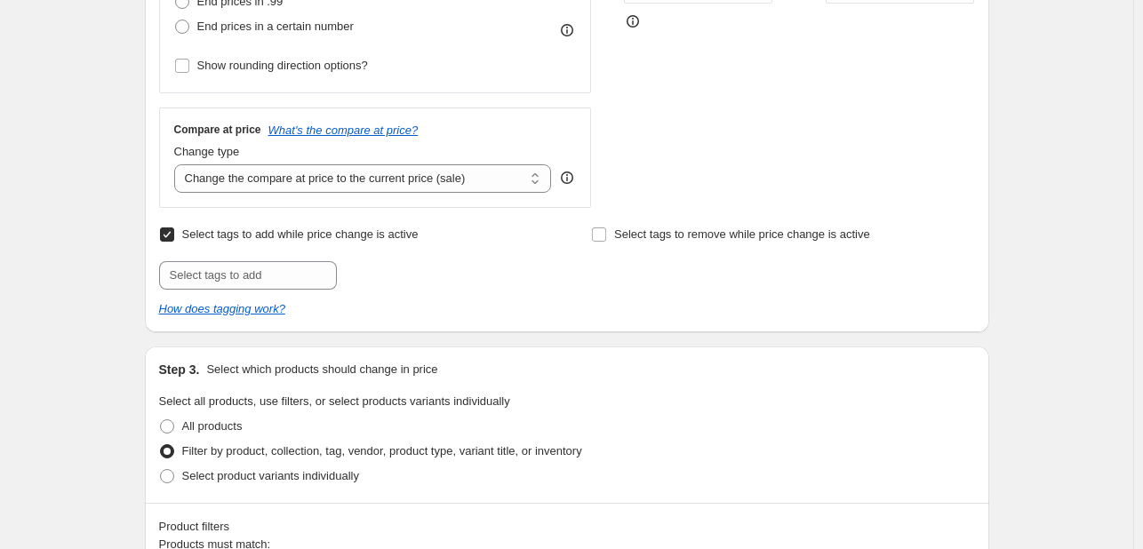
click at [284, 292] on div "Select tags to add while price change is active Submit Select tags to remove wh…" at bounding box center [567, 270] width 816 height 96
click at [301, 277] on input "text" at bounding box center [248, 275] width 178 height 28
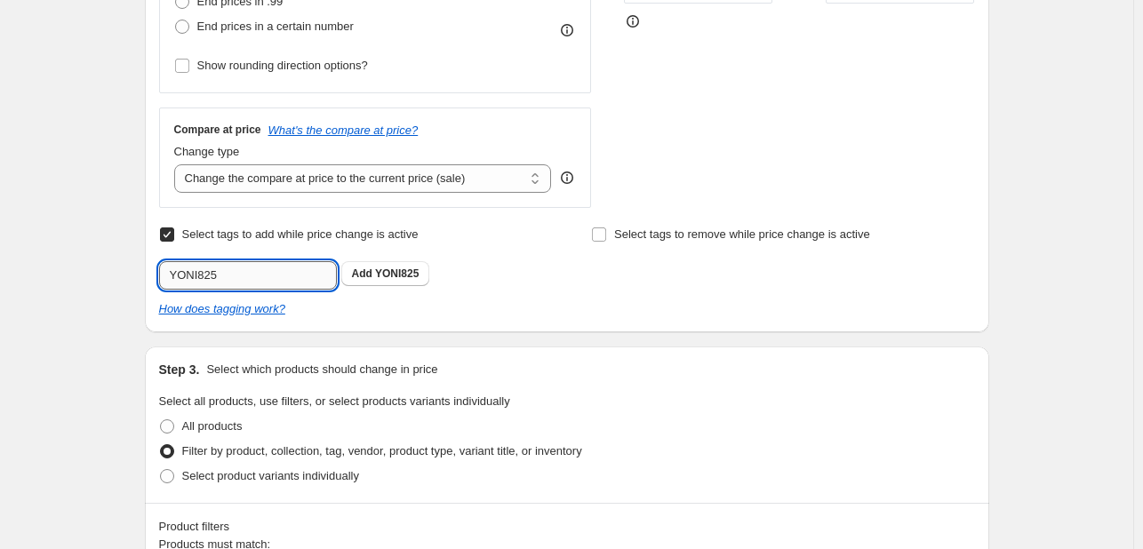
type input "YONI825"
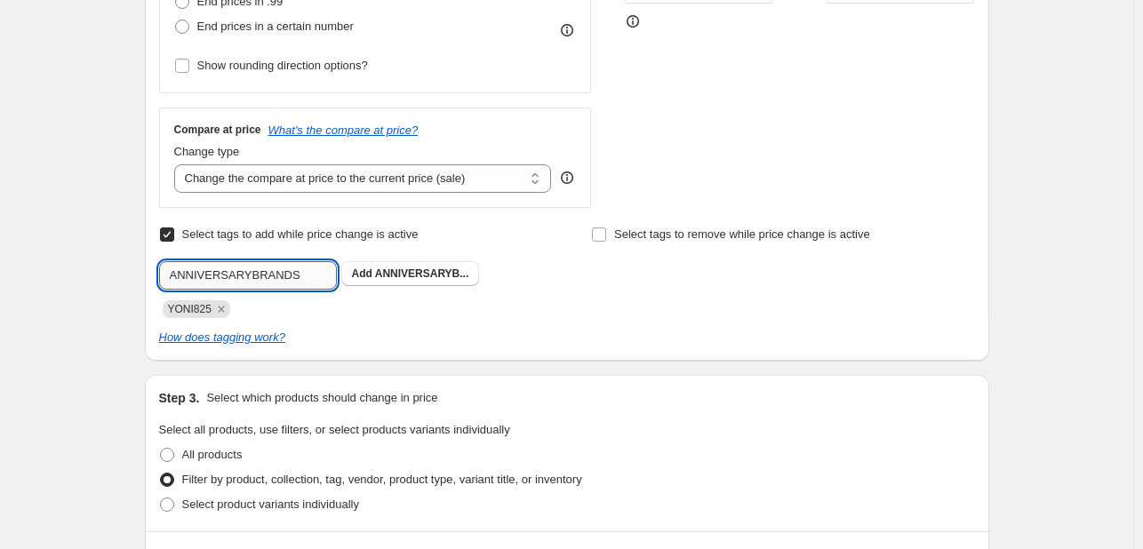
type input "ANNIVERSARYBRANDS"
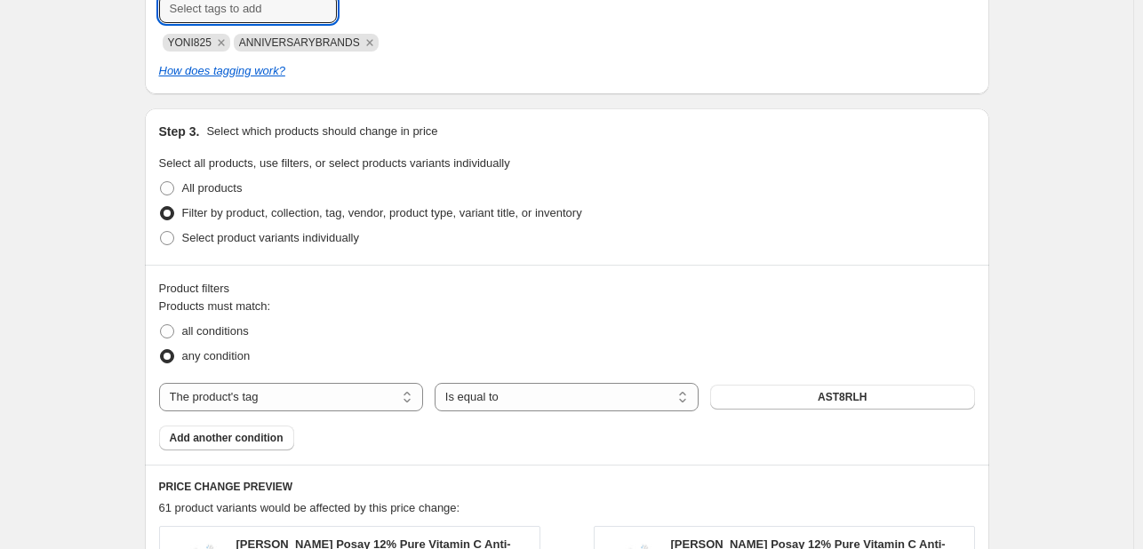
scroll to position [1088, 0]
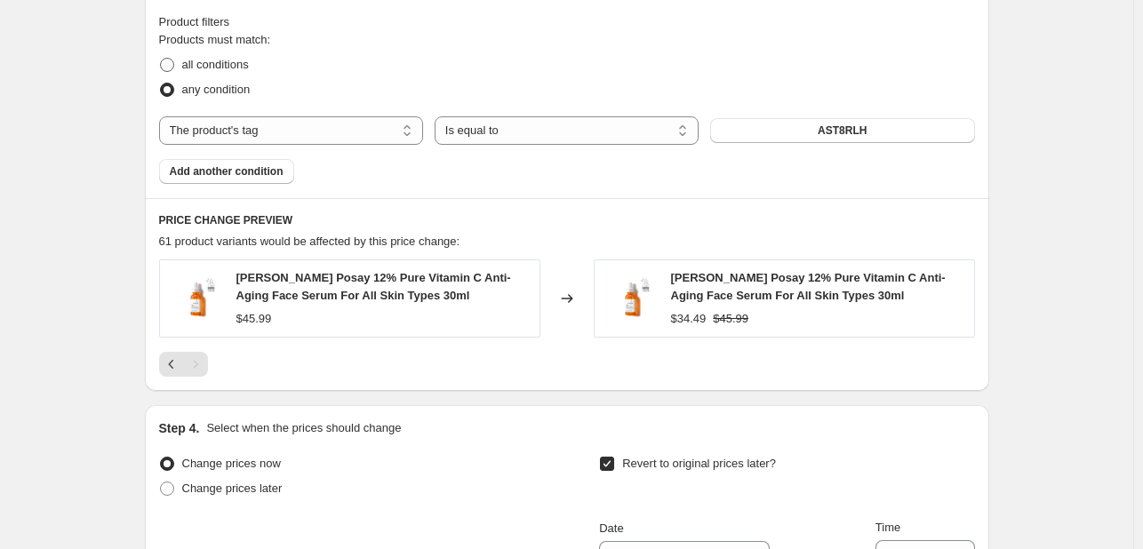
click at [190, 58] on span "all conditions" at bounding box center [215, 64] width 67 height 13
click at [161, 58] on input "all conditions" at bounding box center [160, 58] width 1 height 1
radio input "true"
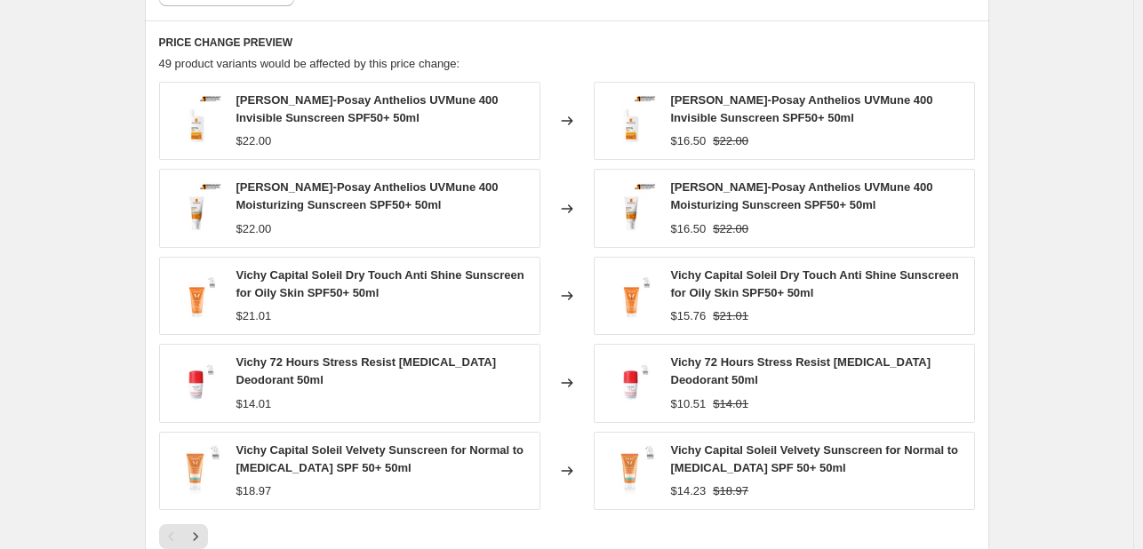
scroll to position [1355, 0]
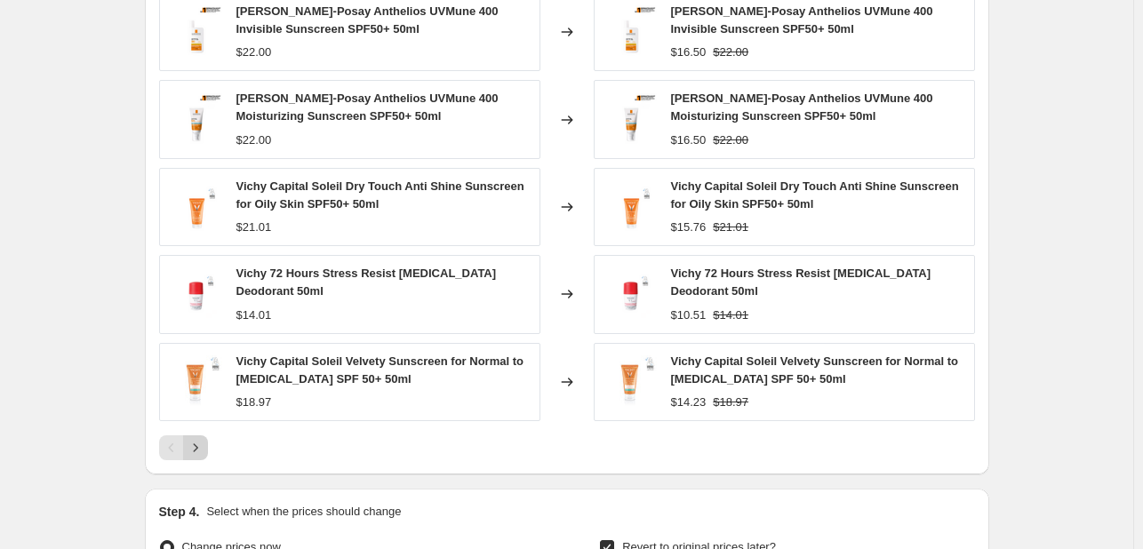
click at [206, 436] on button "Next" at bounding box center [195, 448] width 25 height 25
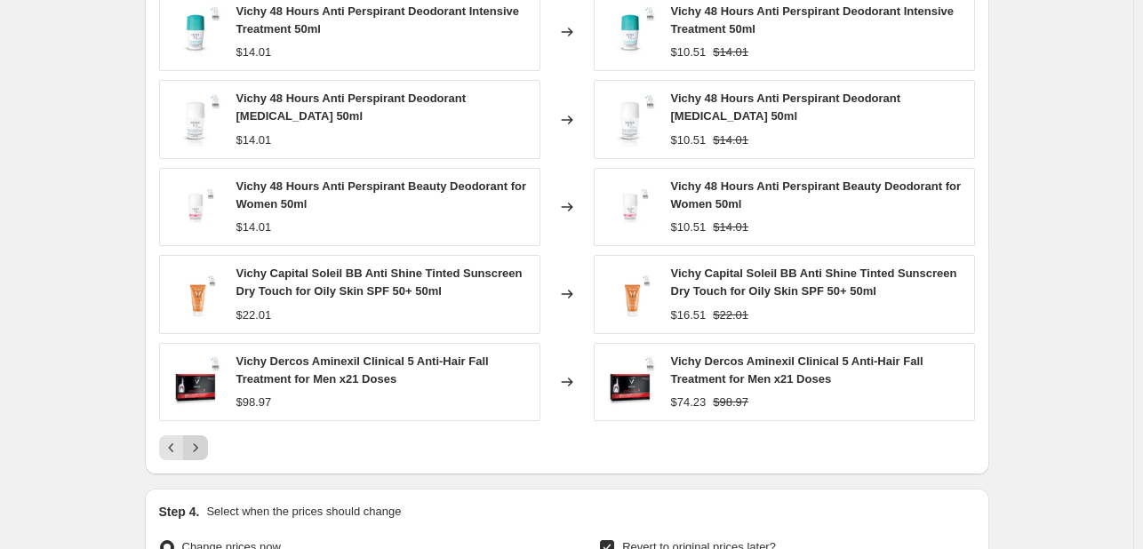
click at [208, 446] on button "Next" at bounding box center [195, 448] width 25 height 25
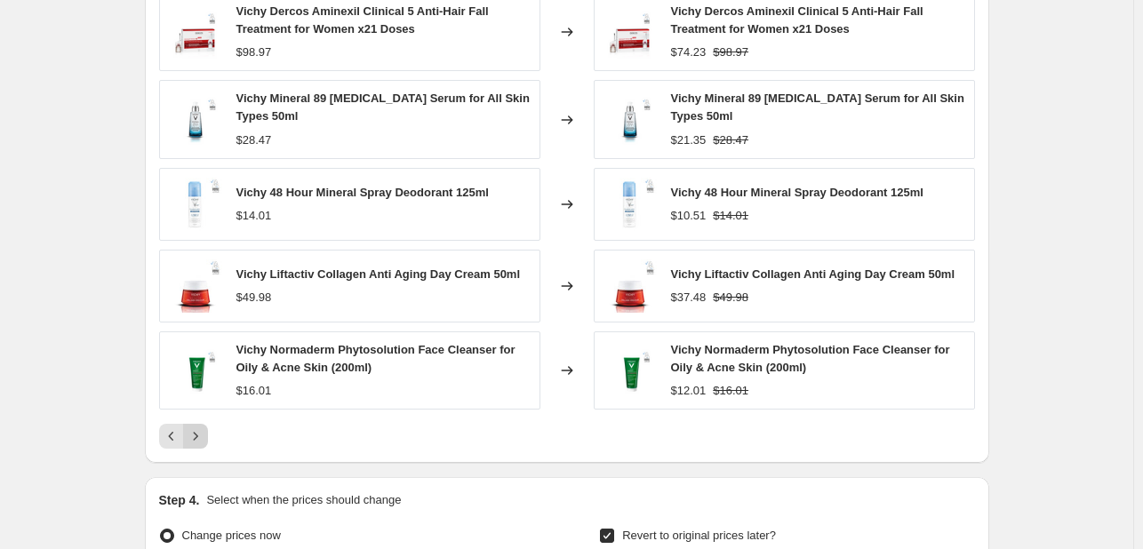
click at [208, 446] on div "Pagination" at bounding box center [195, 436] width 25 height 25
click at [203, 436] on icon "Next" at bounding box center [196, 437] width 18 height 18
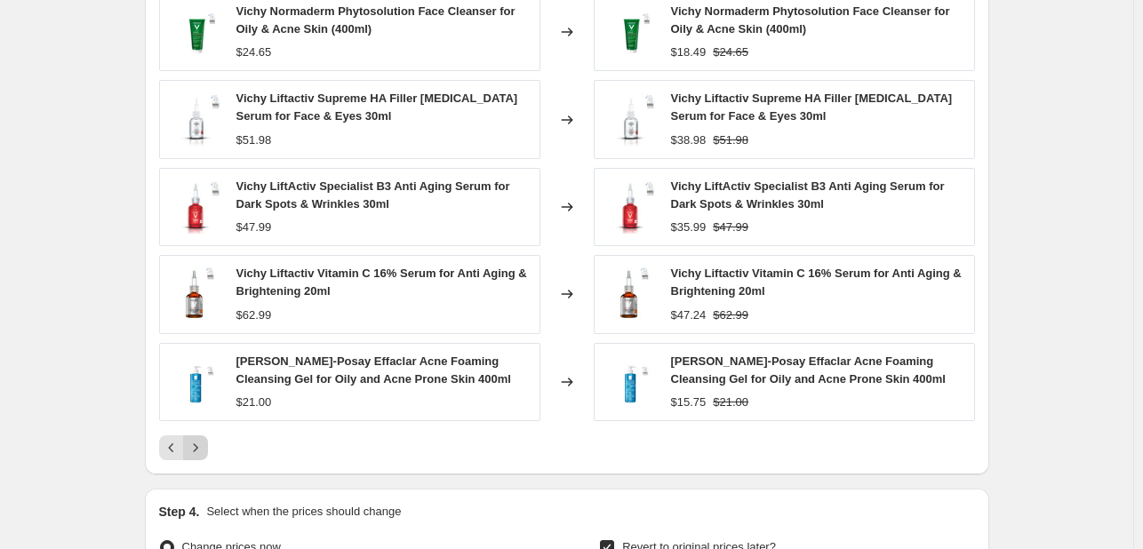
click at [203, 436] on button "Next" at bounding box center [195, 448] width 25 height 25
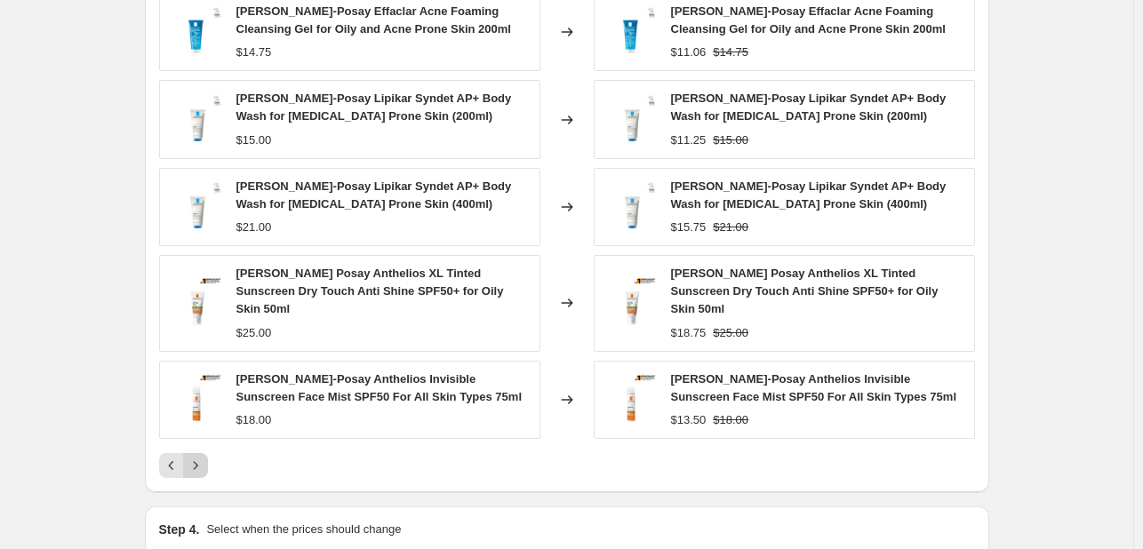
click at [204, 457] on icon "Next" at bounding box center [196, 466] width 18 height 18
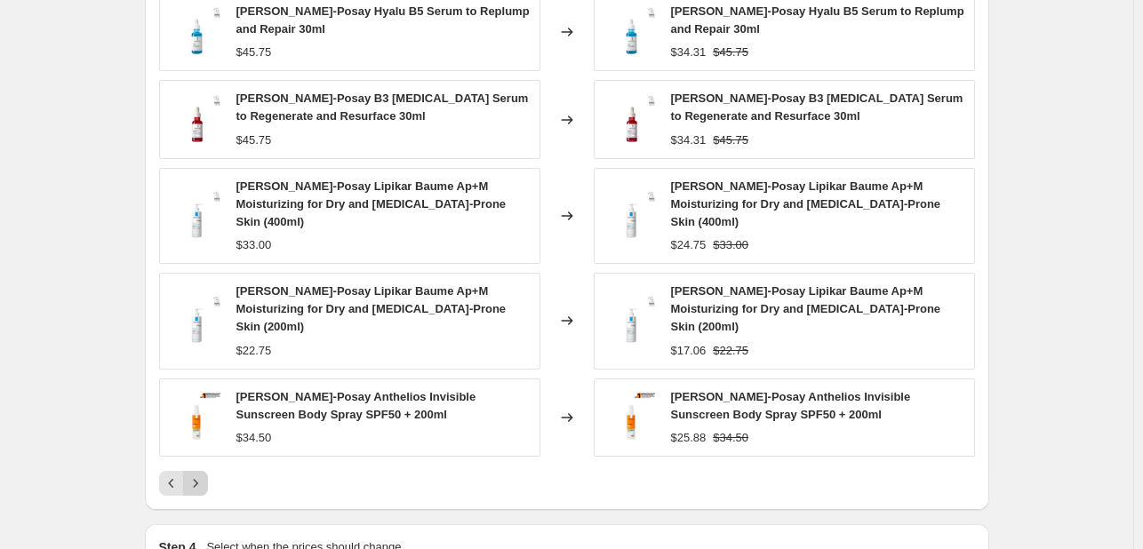
click at [204, 475] on icon "Next" at bounding box center [196, 484] width 18 height 18
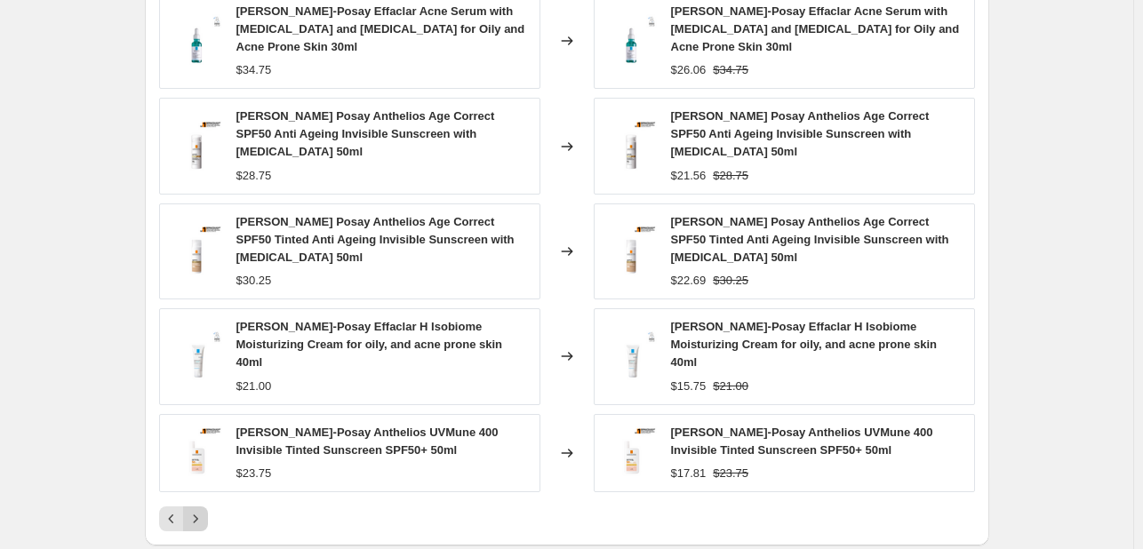
click at [193, 510] on icon "Next" at bounding box center [196, 519] width 18 height 18
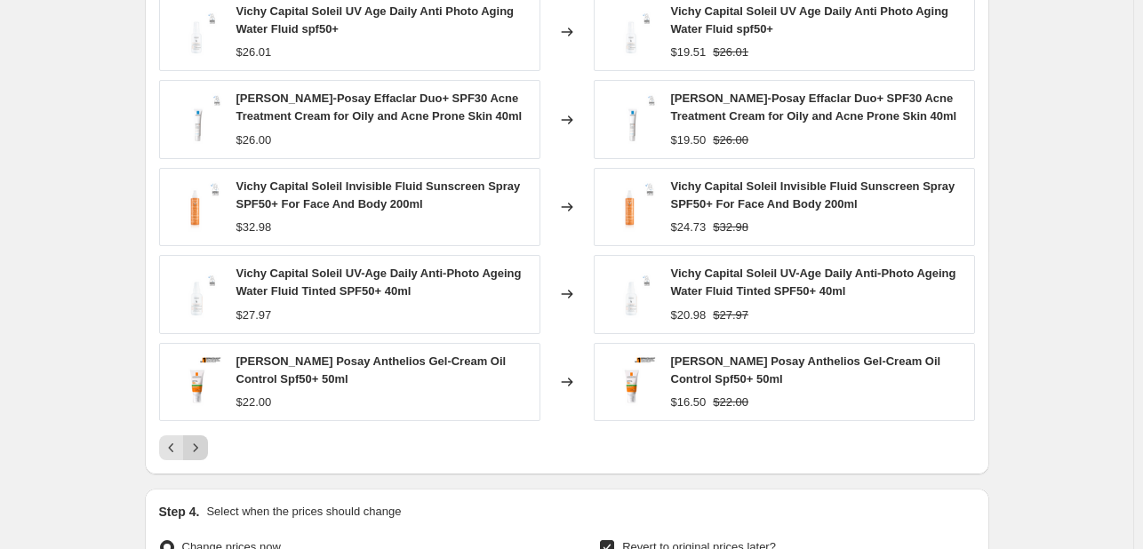
click at [203, 445] on icon "Next" at bounding box center [196, 448] width 18 height 18
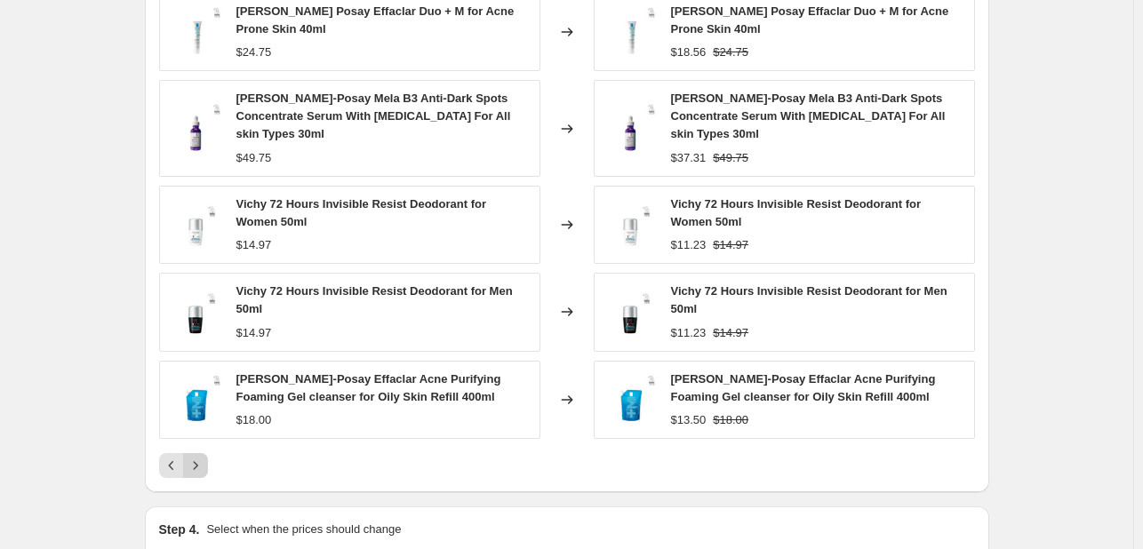
click at [203, 457] on icon "Next" at bounding box center [196, 466] width 18 height 18
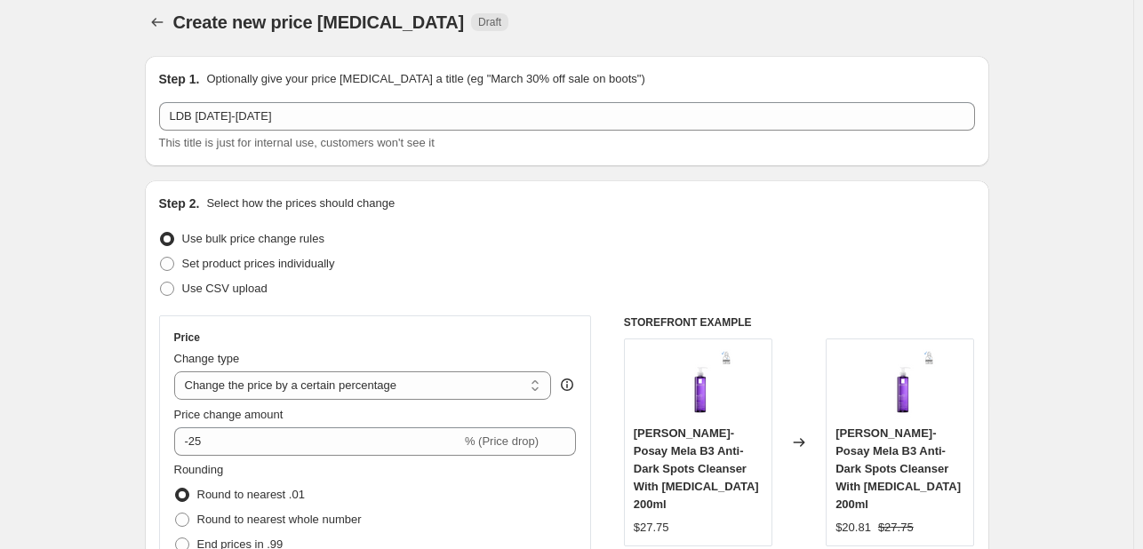
scroll to position [0, 0]
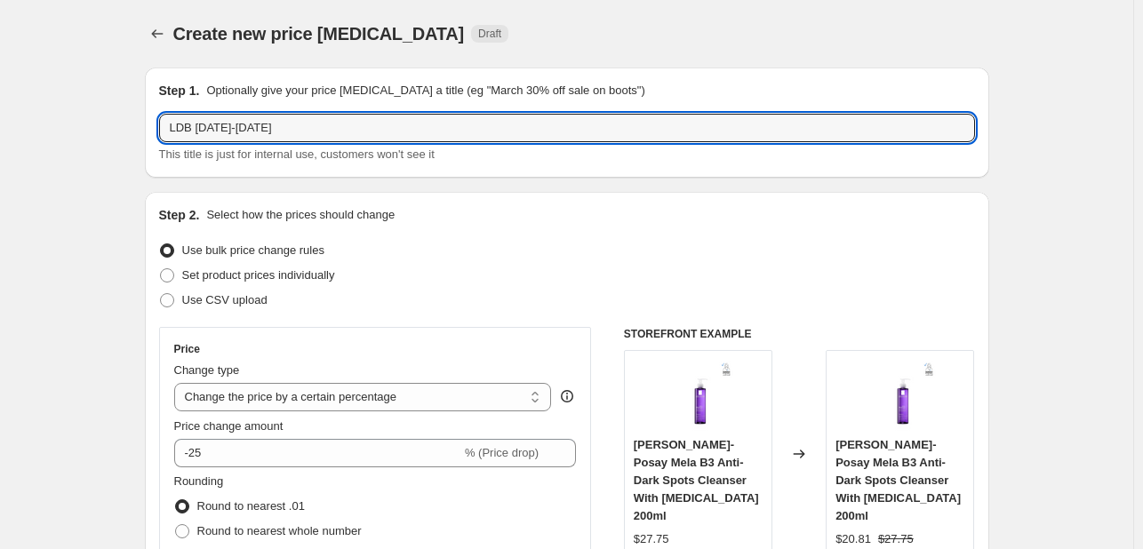
drag, startPoint x: 196, startPoint y: 124, endPoint x: 149, endPoint y: 130, distance: 46.5
click at [149, 130] on div "Step 1. Optionally give your price change job a title (eg "March 30% off sale o…" at bounding box center [567, 123] width 844 height 110
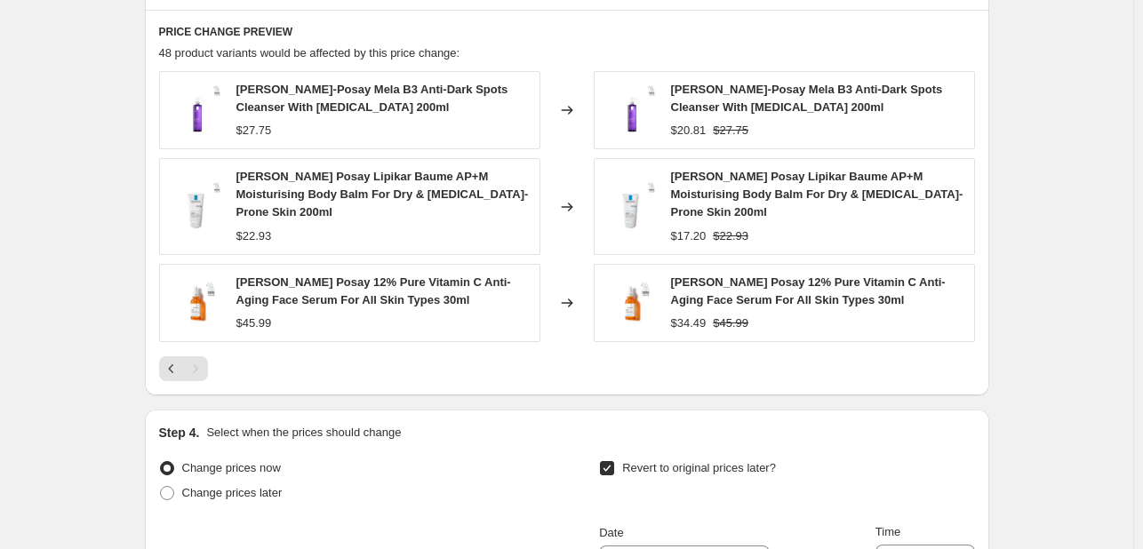
scroll to position [1689, 0]
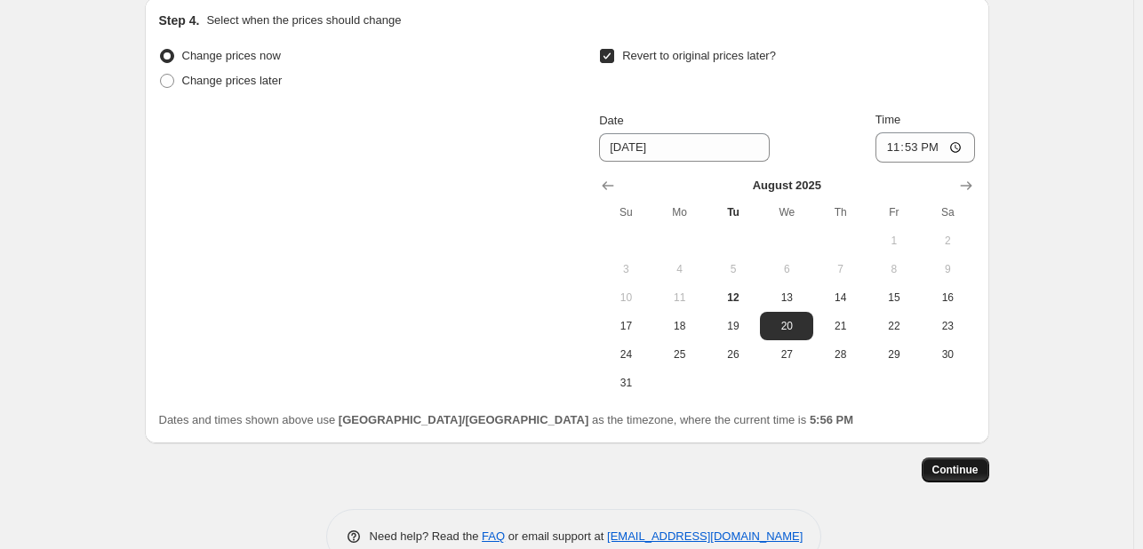
type input "LRP VICHY [DATE]-[DATE]"
click at [965, 458] on button "Continue" at bounding box center [956, 470] width 68 height 25
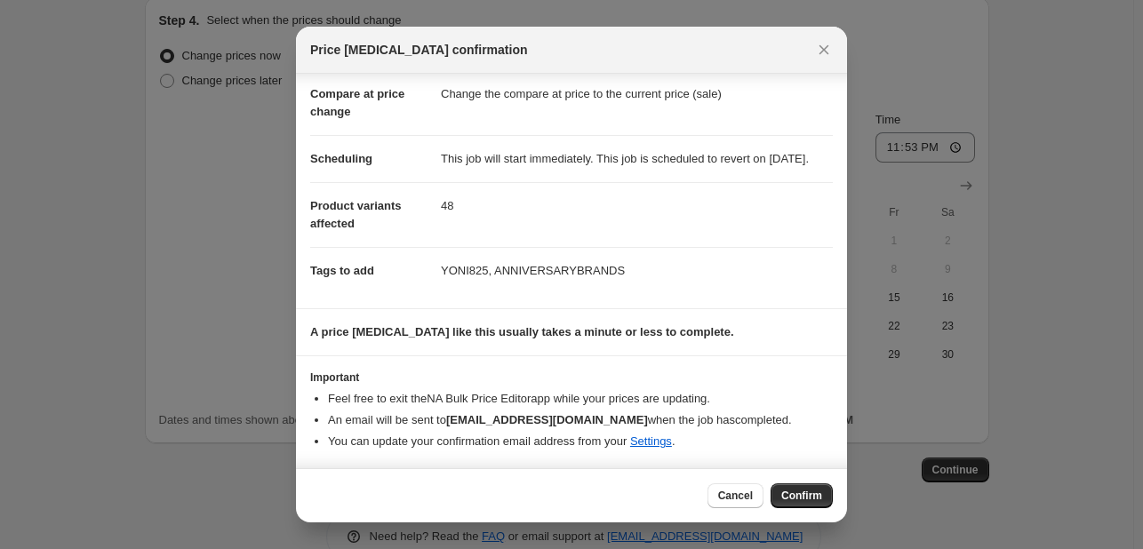
scroll to position [99, 0]
click at [804, 489] on span "Confirm" at bounding box center [801, 496] width 41 height 14
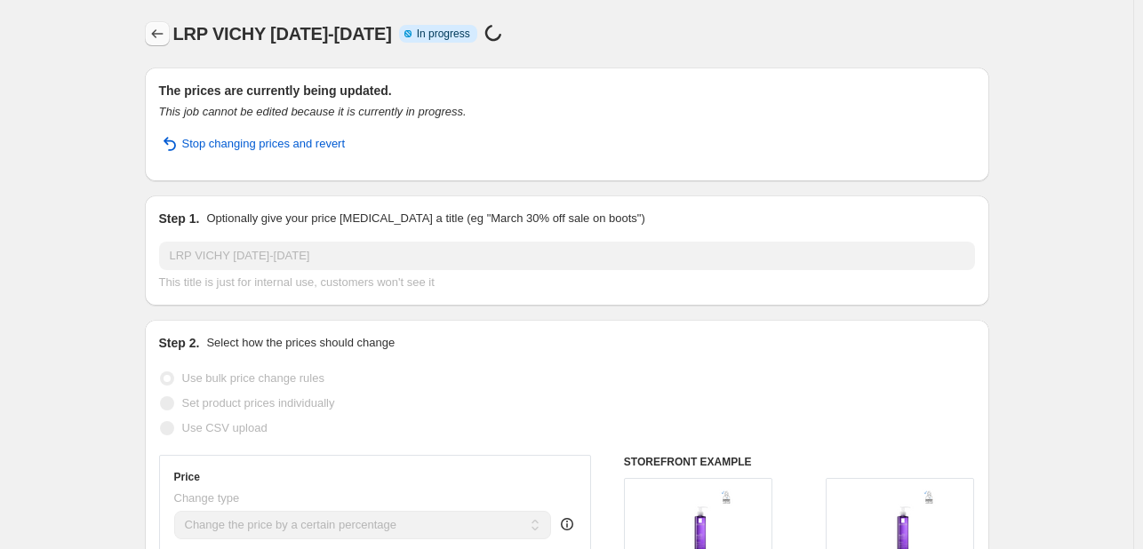
click at [149, 24] on button "Price change jobs" at bounding box center [157, 33] width 25 height 25
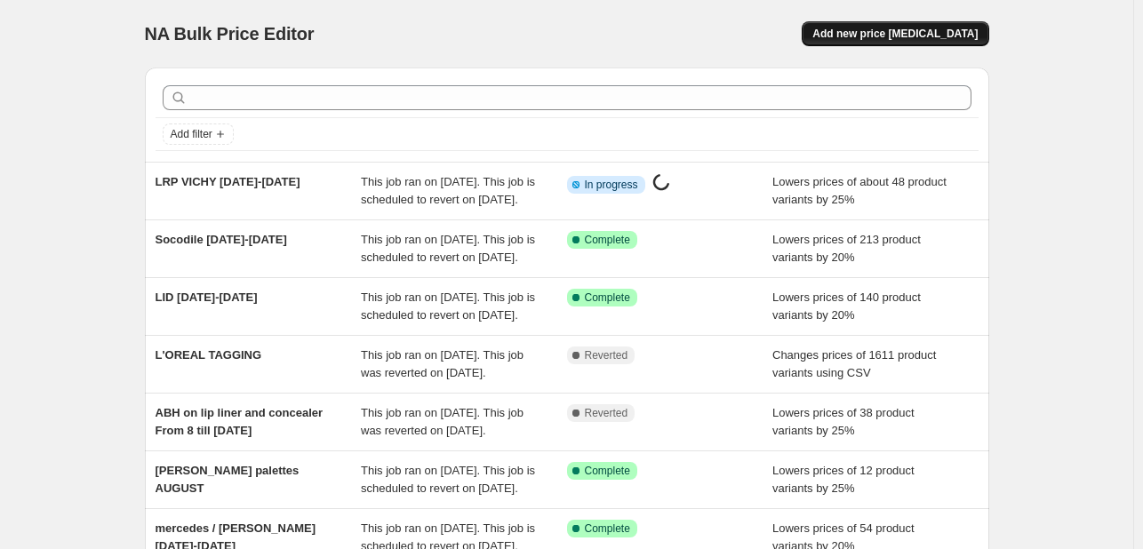
click at [906, 35] on span "Add new price [MEDICAL_DATA]" at bounding box center [894, 34] width 165 height 14
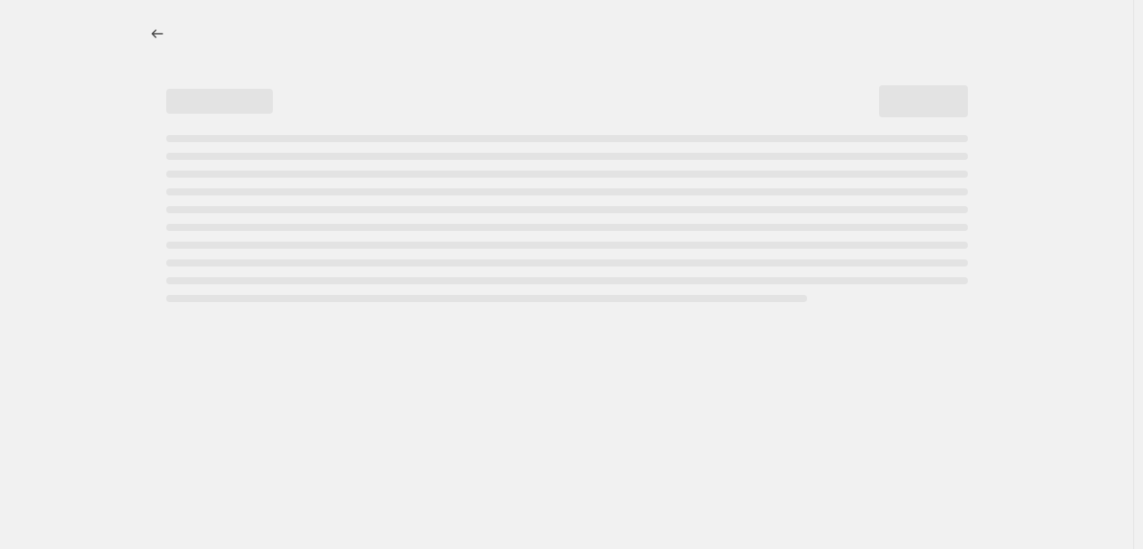
select select "percentage"
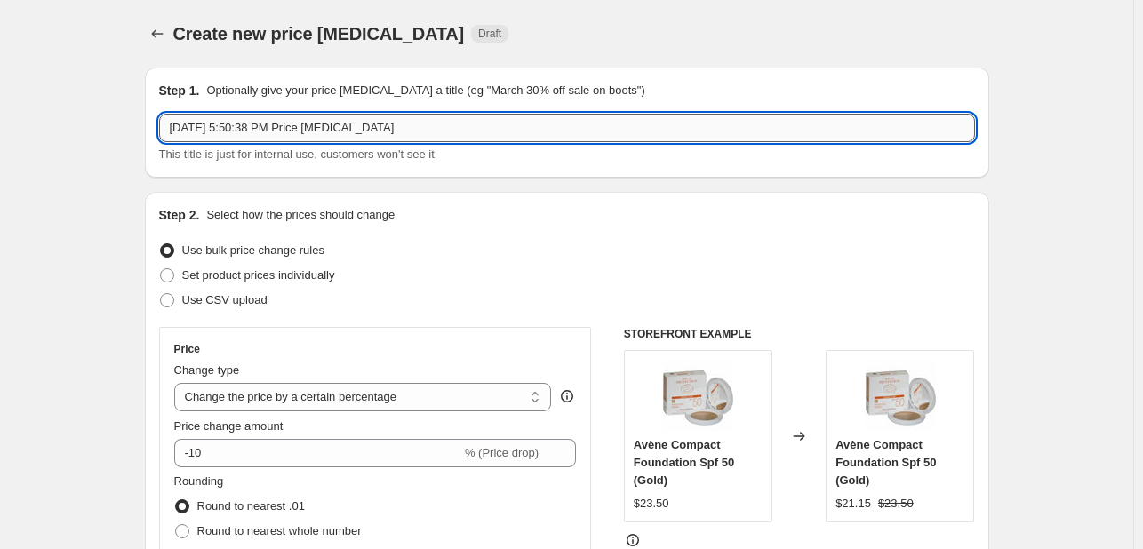
click at [324, 136] on input "Aug 12, 2025, 5:50:38 PM Price change job" at bounding box center [567, 128] width 816 height 28
type input "CERAVE AUGUST 12-20"
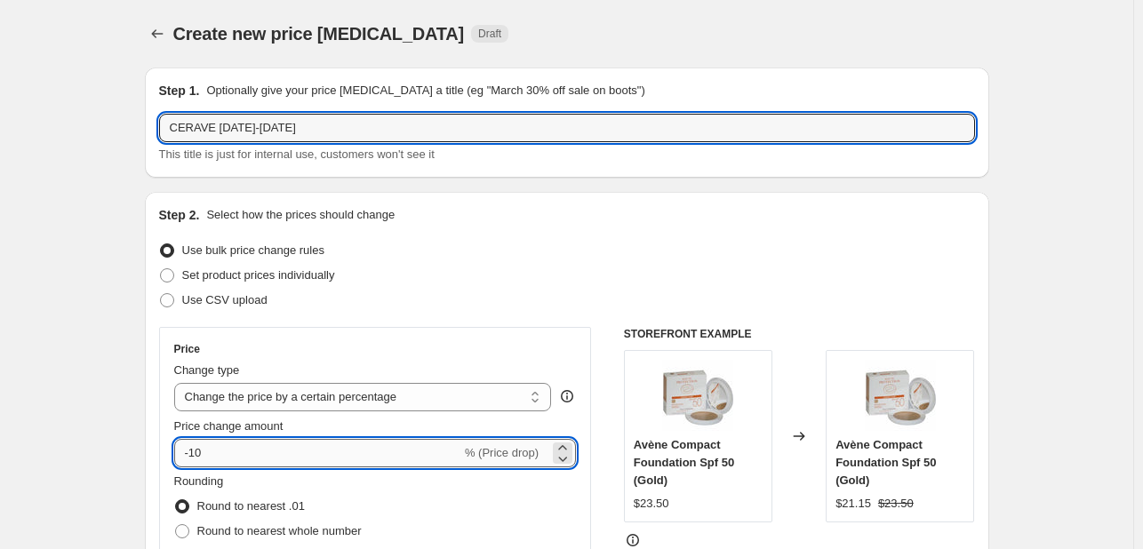
click at [225, 452] on input "-10" at bounding box center [317, 453] width 287 height 28
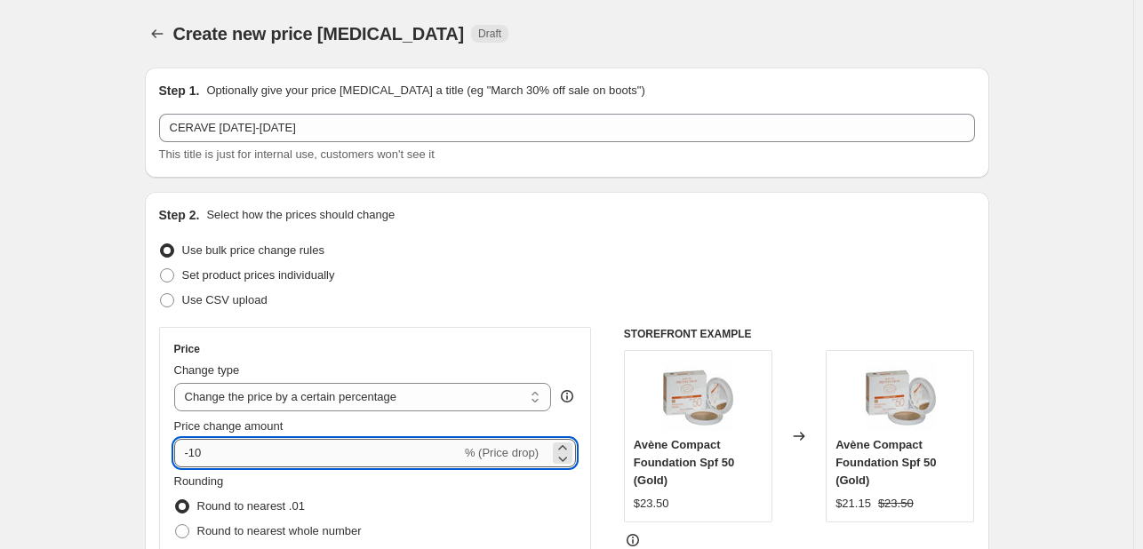
type input "-1"
type input "-20"
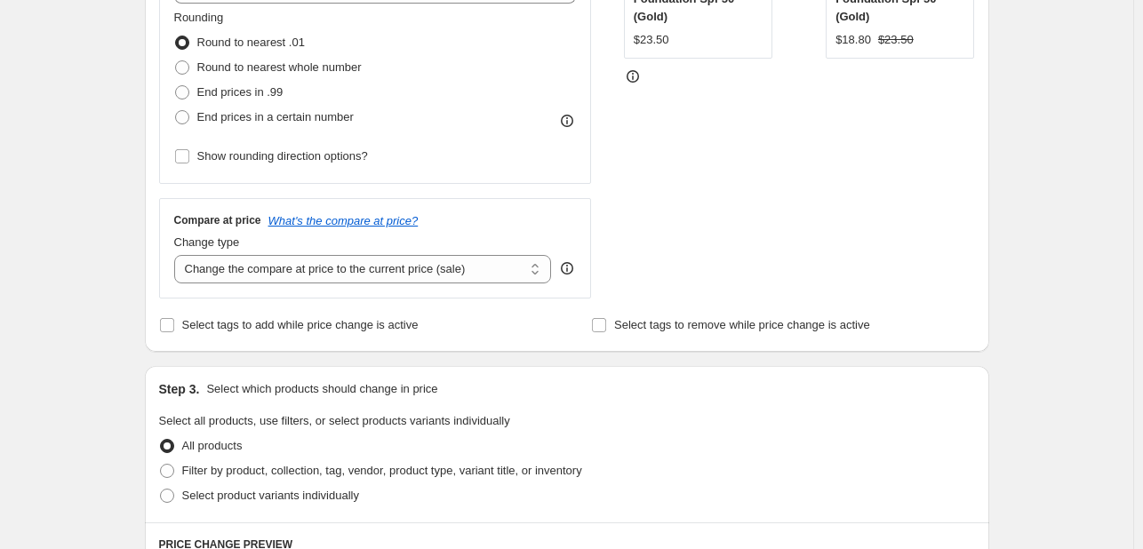
scroll to position [533, 0]
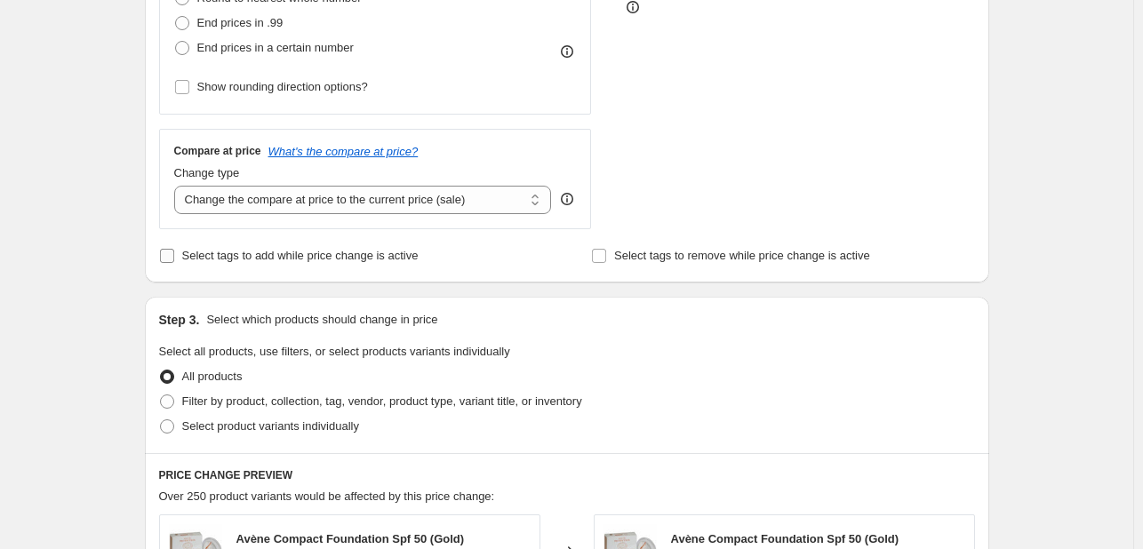
click at [284, 255] on span "Select tags to add while price change is active" at bounding box center [300, 255] width 236 height 13
click at [174, 255] on input "Select tags to add while price change is active" at bounding box center [167, 256] width 14 height 14
checkbox input "true"
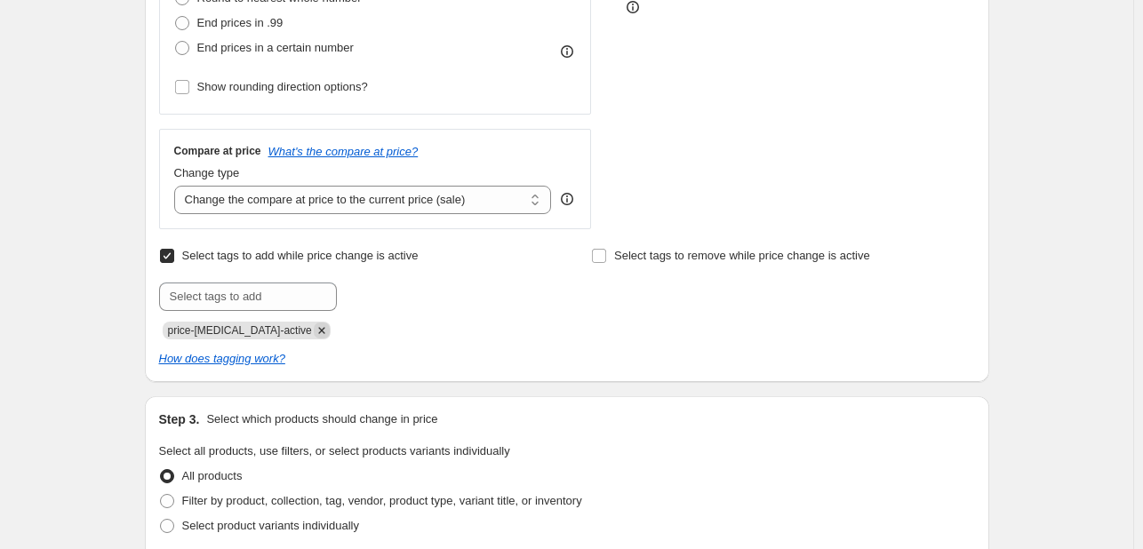
click at [314, 325] on icon "Remove price-change-job-active" at bounding box center [322, 331] width 16 height 16
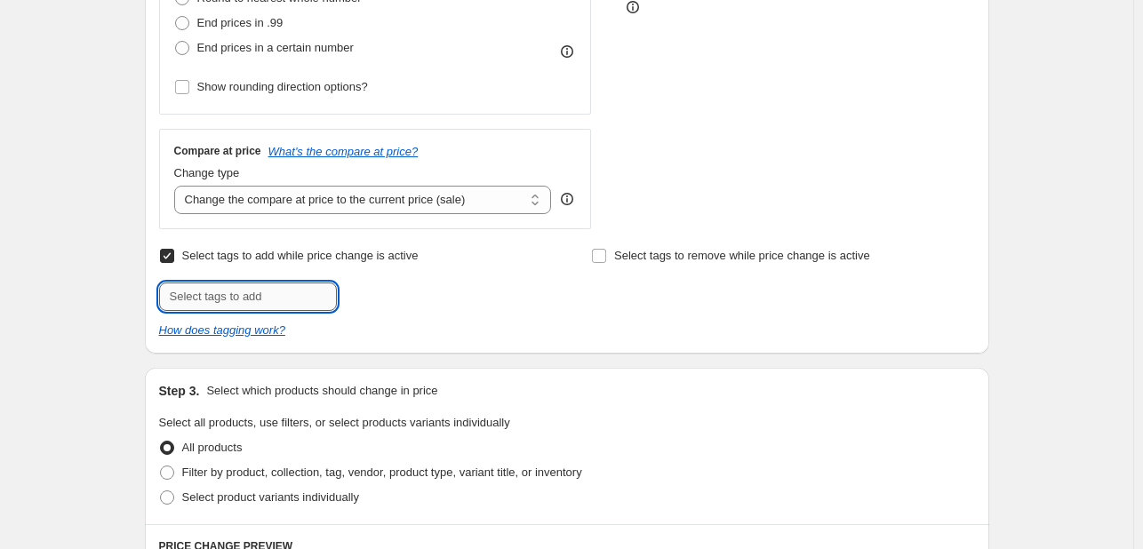
click at [288, 304] on input "text" at bounding box center [248, 297] width 178 height 28
type input "ANNIVERSARYBRANDS"
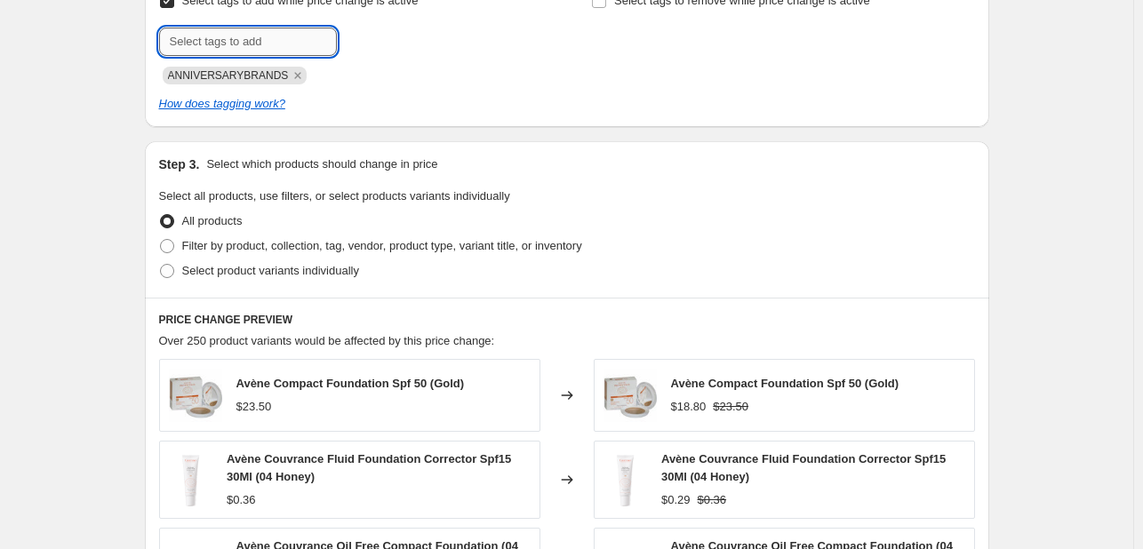
scroll to position [800, 0]
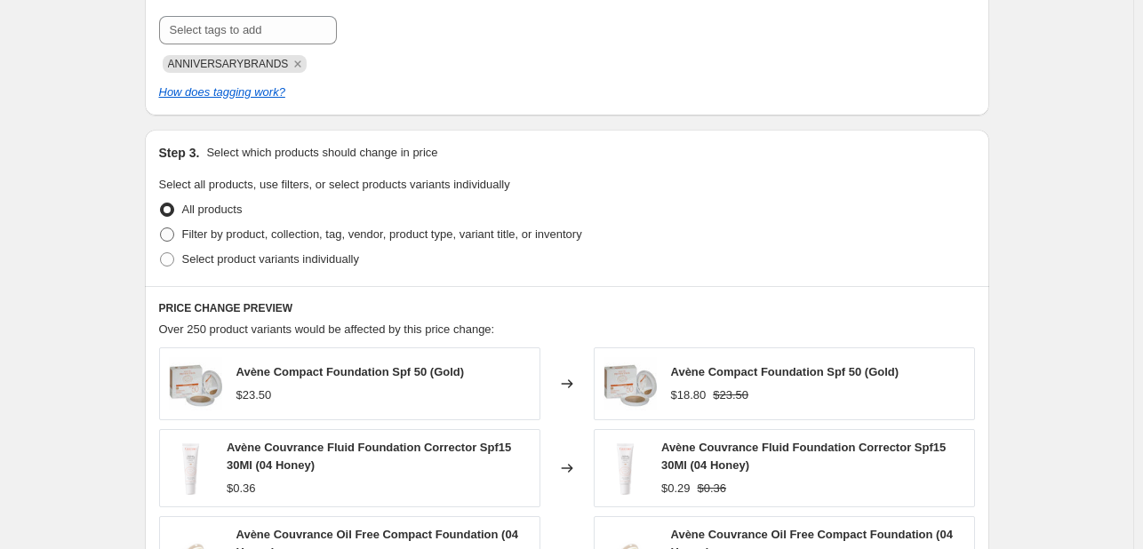
click at [302, 245] on label "Filter by product, collection, tag, vendor, product type, variant title, or inv…" at bounding box center [370, 234] width 423 height 25
click at [161, 228] on input "Filter by product, collection, tag, vendor, product type, variant title, or inv…" at bounding box center [160, 228] width 1 height 1
radio input "true"
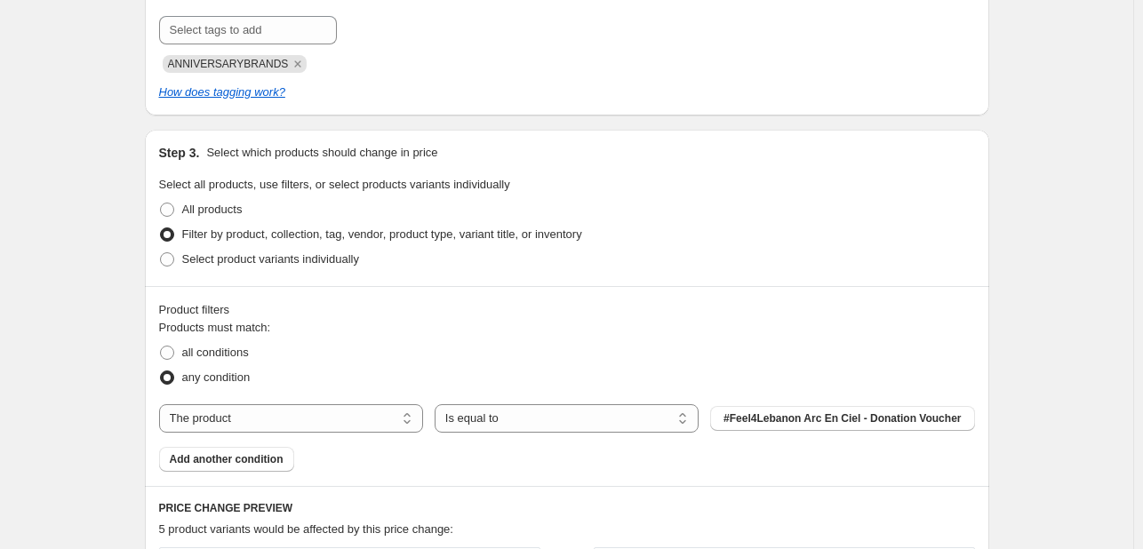
drag, startPoint x: 338, startPoint y: 428, endPoint x: 341, endPoint y: 438, distance: 11.2
click at [338, 428] on select "The product The product's collection The product's tag The product's vendor The…" at bounding box center [291, 418] width 264 height 28
select select "tag"
click at [810, 420] on button "123an" at bounding box center [842, 418] width 264 height 25
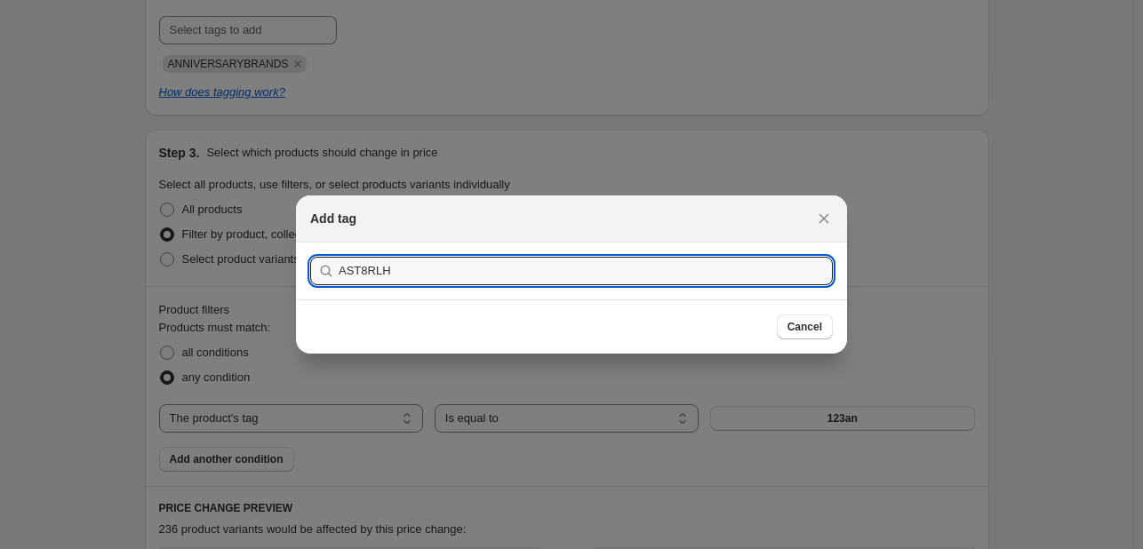
type input "AST8RLH"
paste input "CERAVESLCT825"
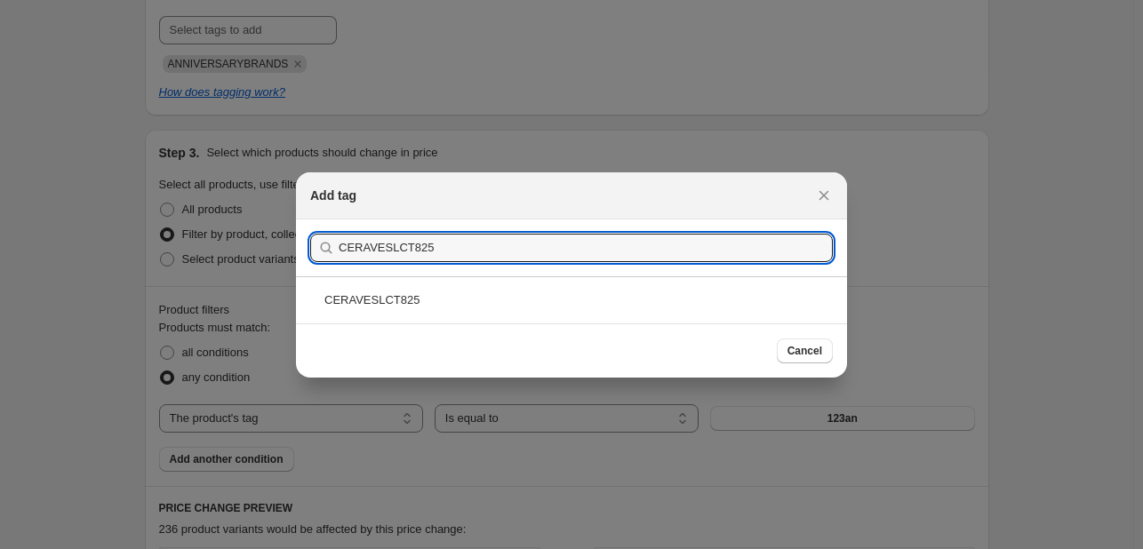
type input "CERAVESLCT825"
click at [417, 314] on div "CERAVESLCT825" at bounding box center [571, 299] width 551 height 47
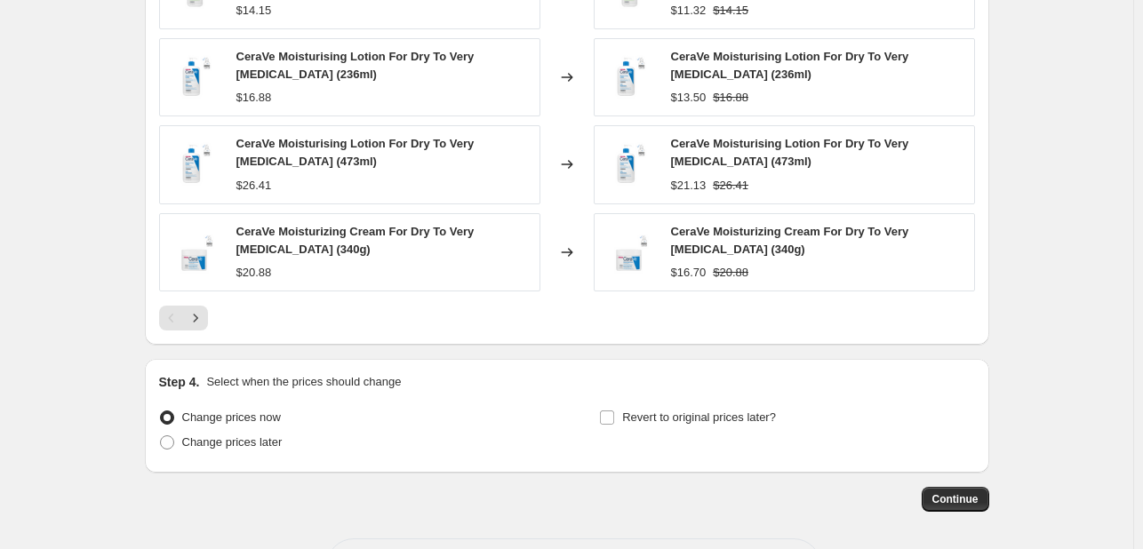
scroll to position [1511, 0]
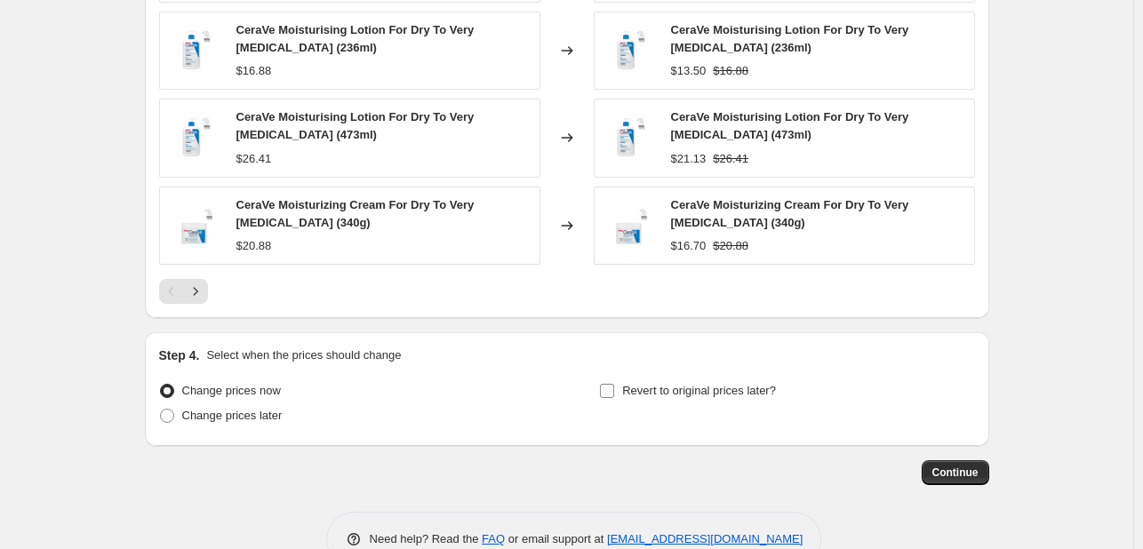
click at [638, 396] on span "Revert to original prices later?" at bounding box center [699, 390] width 154 height 13
click at [614, 396] on input "Revert to original prices later?" at bounding box center [607, 391] width 14 height 14
checkbox input "true"
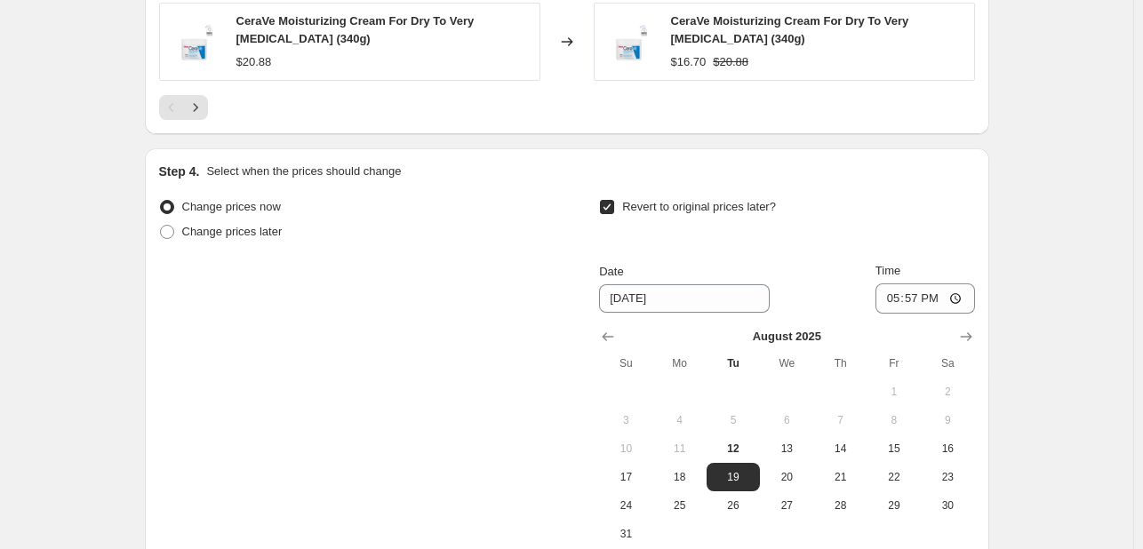
scroll to position [1867, 0]
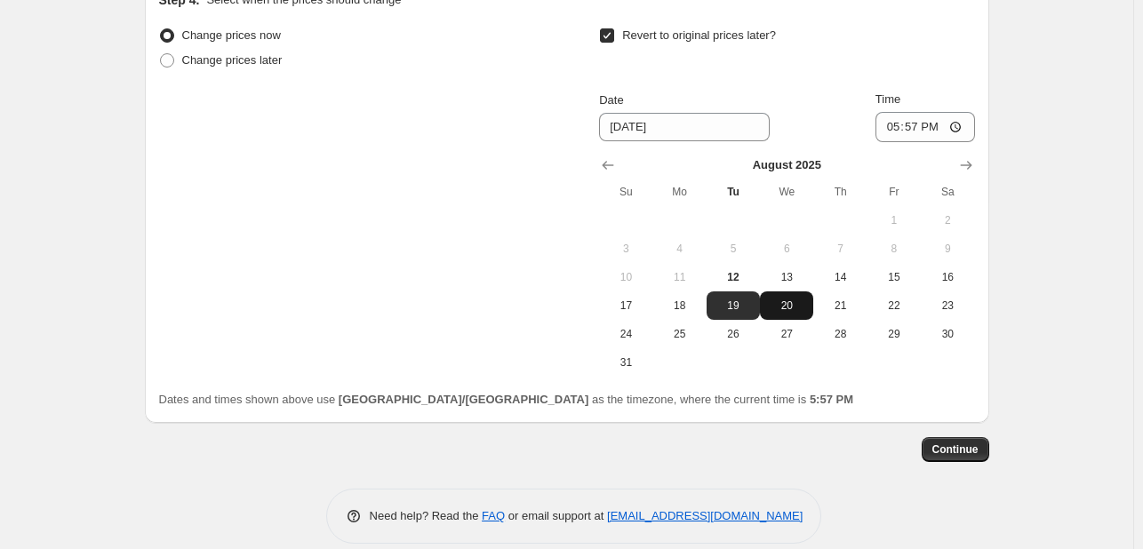
click at [788, 300] on span "20" at bounding box center [786, 306] width 39 height 14
type input "[DATE]"
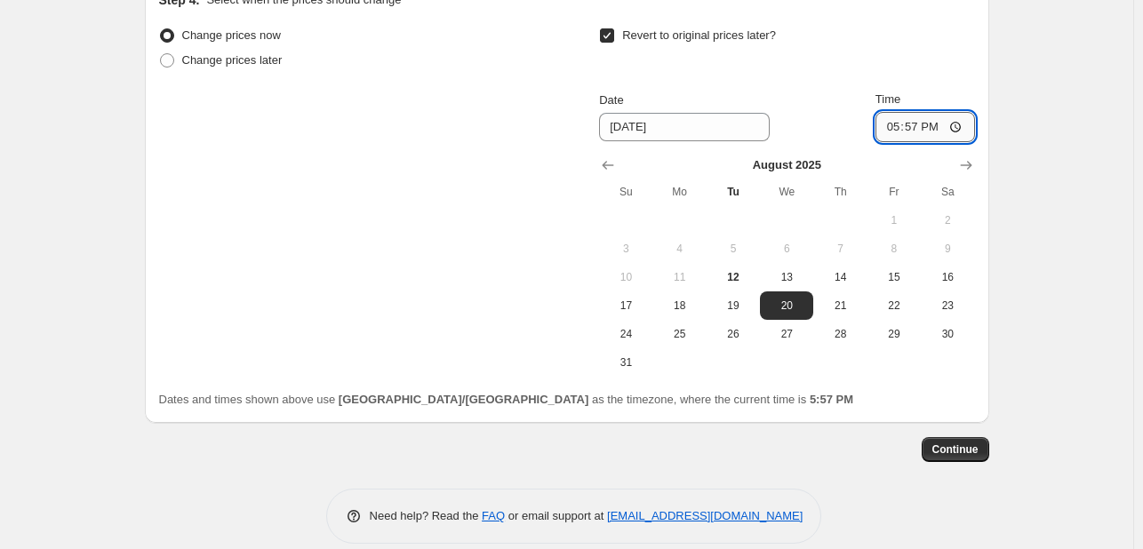
click at [893, 124] on input "17:57" at bounding box center [926, 127] width 100 height 30
type input "23:57"
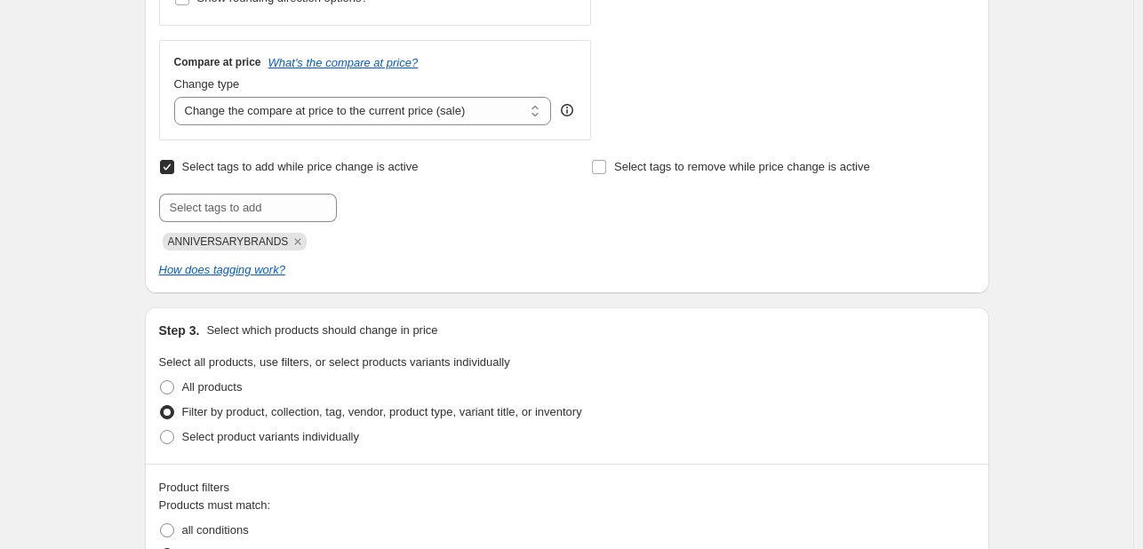
scroll to position [356, 0]
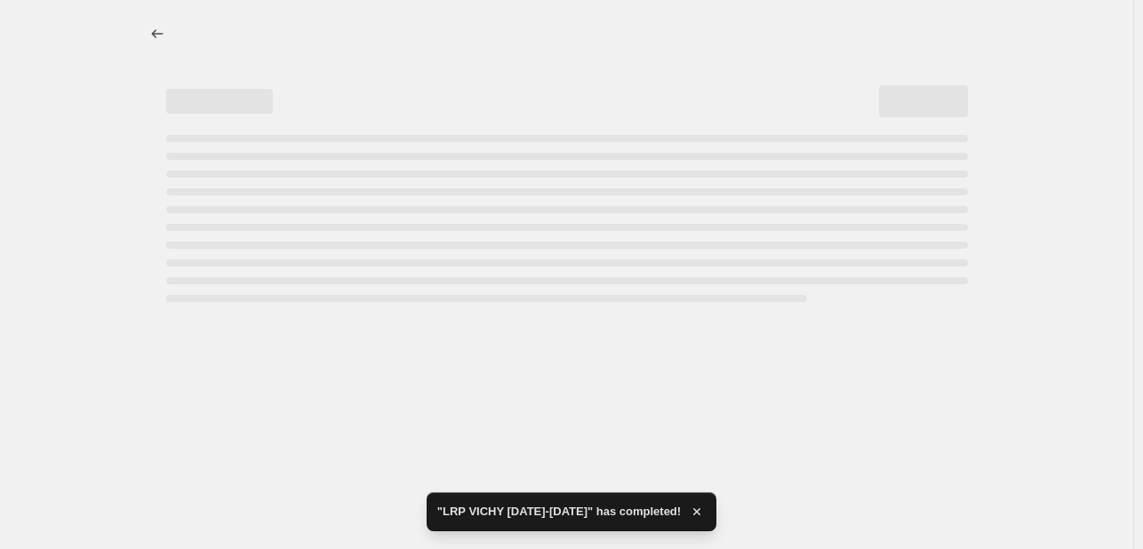
select select "percentage"
select select "tag"
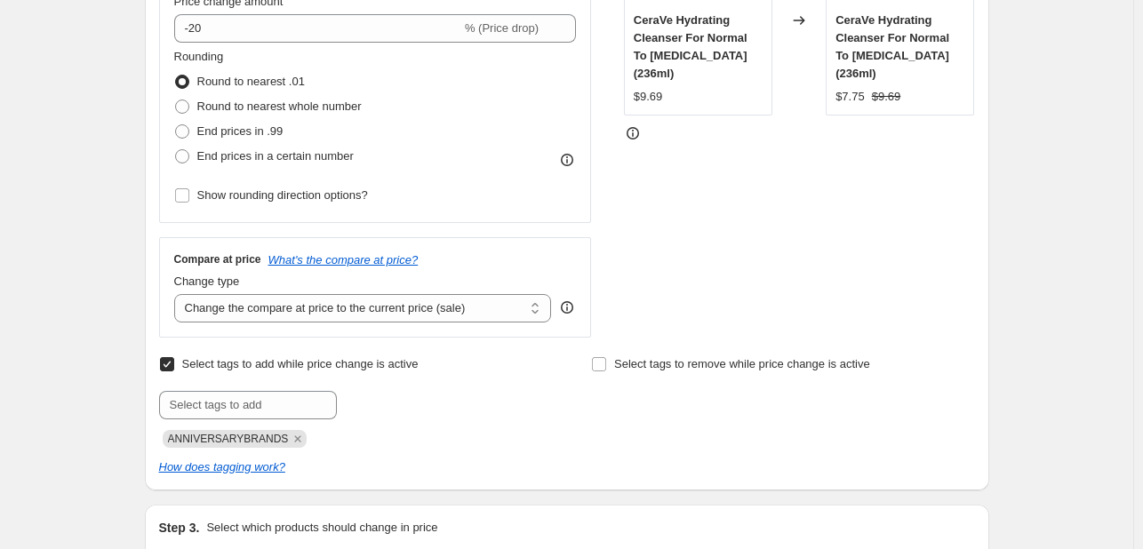
scroll to position [444, 0]
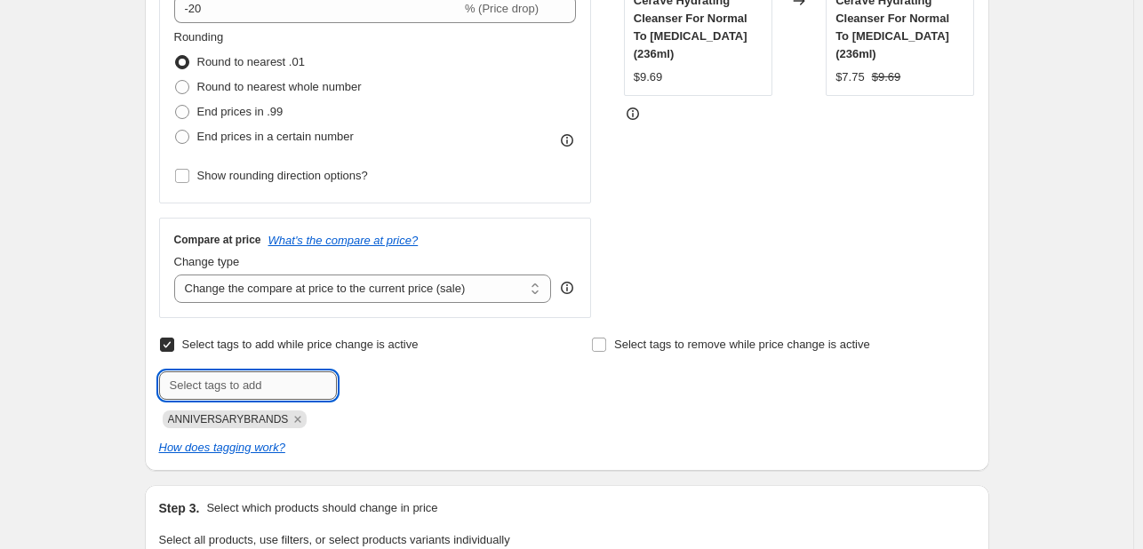
click at [257, 383] on input "text" at bounding box center [248, 386] width 178 height 28
type input "YONI825"
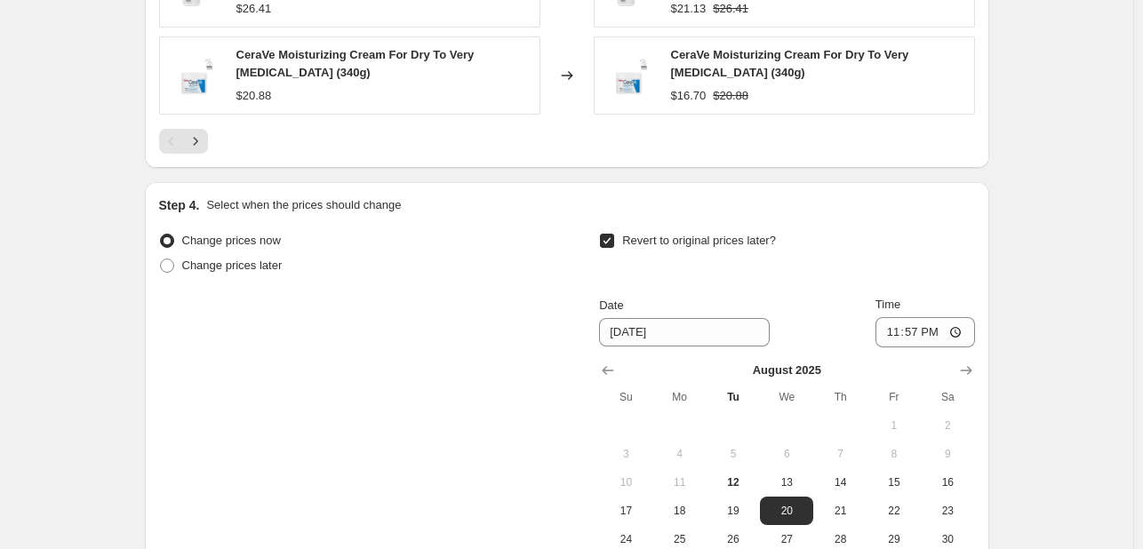
scroll to position [1886, 0]
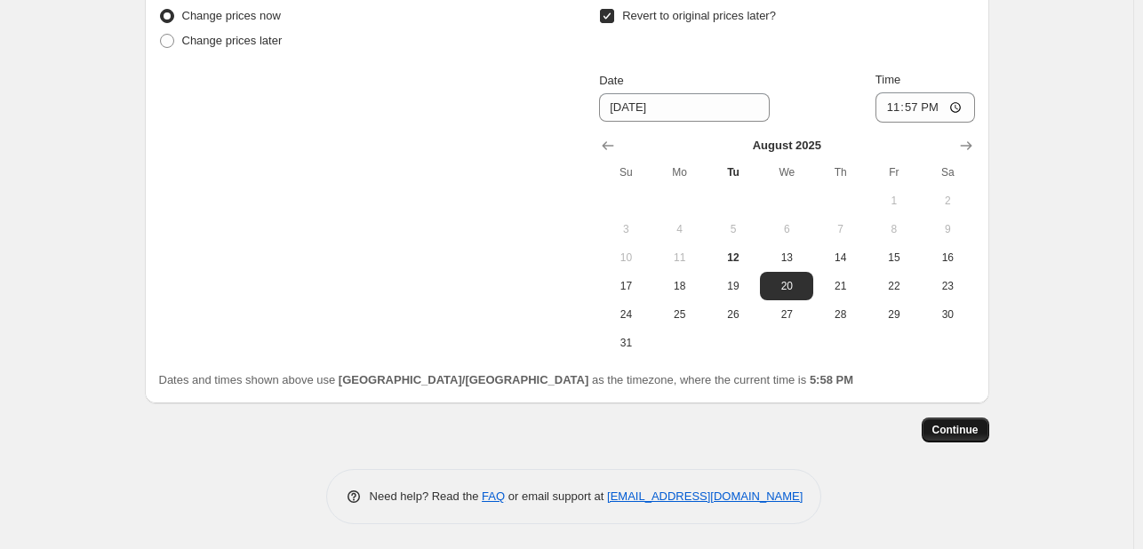
click at [972, 434] on span "Continue" at bounding box center [956, 430] width 46 height 14
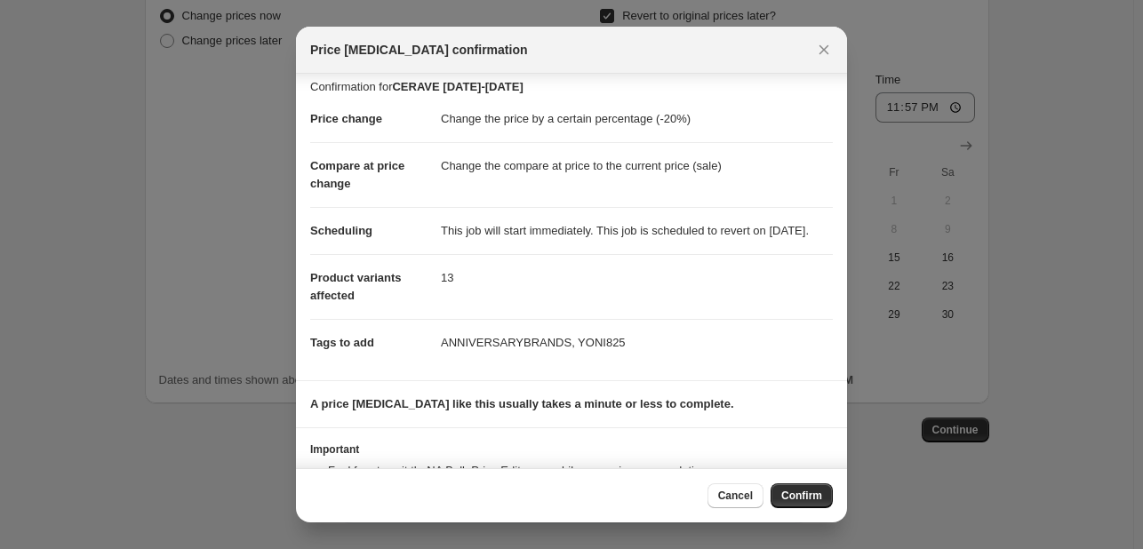
scroll to position [99, 0]
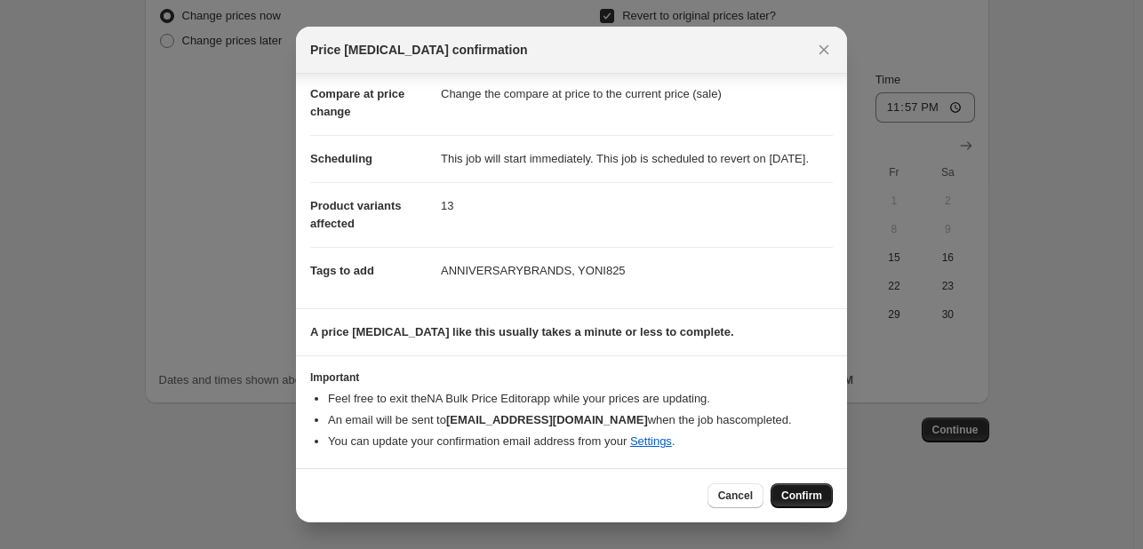
click at [803, 502] on span "Confirm" at bounding box center [801, 496] width 41 height 14
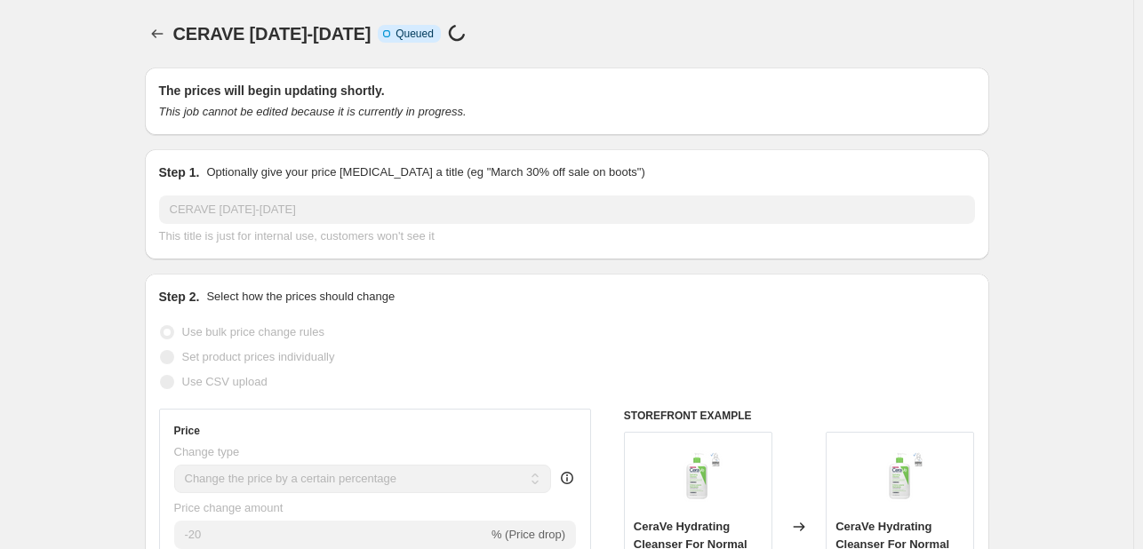
click at [153, 29] on icon "Price change jobs" at bounding box center [157, 34] width 18 height 18
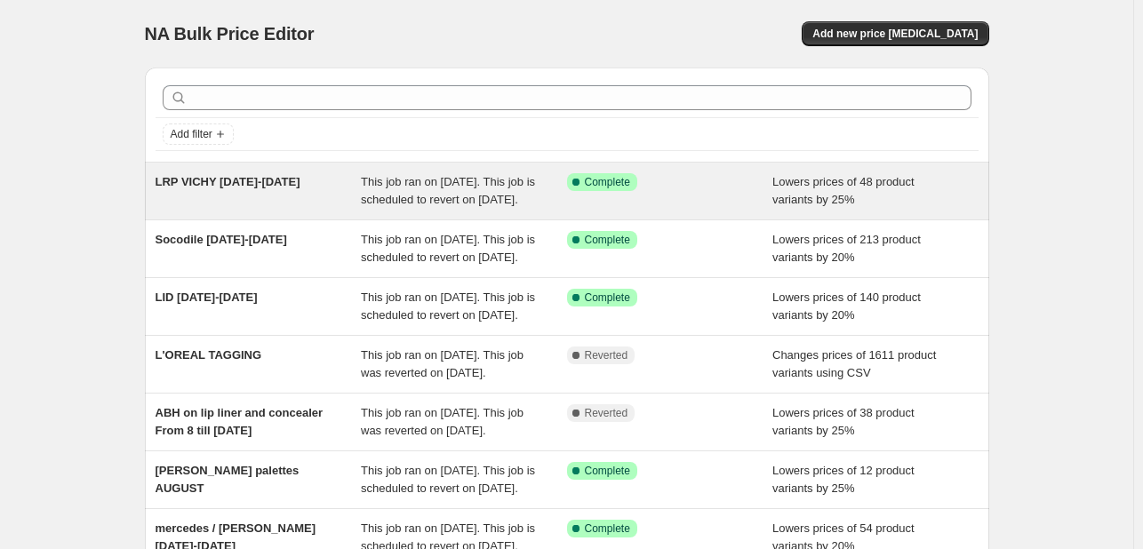
click at [444, 196] on span "This job ran on [DATE]. This job is scheduled to revert on [DATE]." at bounding box center [448, 190] width 174 height 31
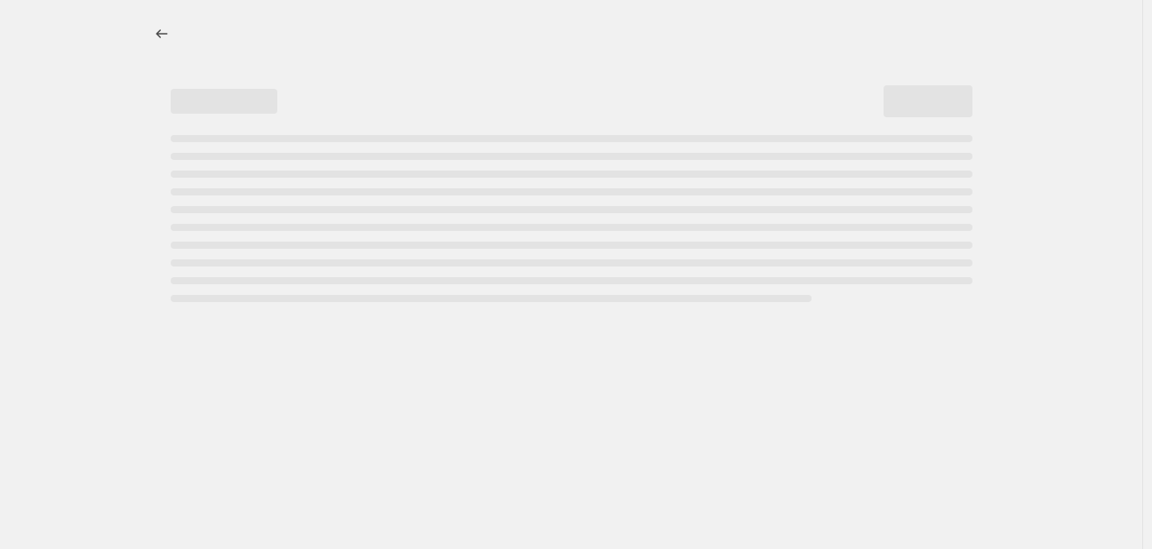
select select "percentage"
select select "tag"
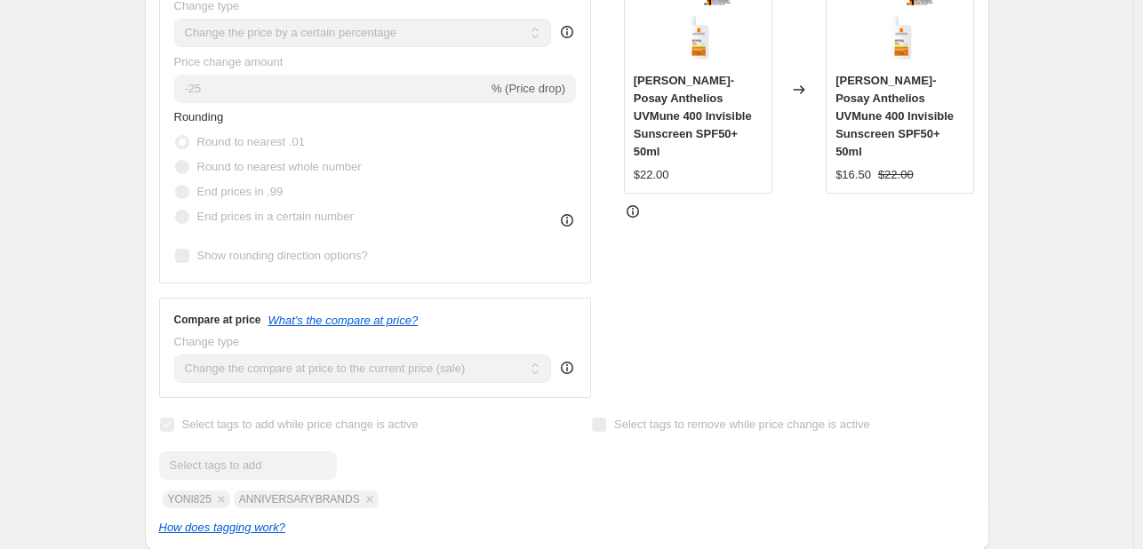
scroll to position [622, 0]
